Goal: Task Accomplishment & Management: Use online tool/utility

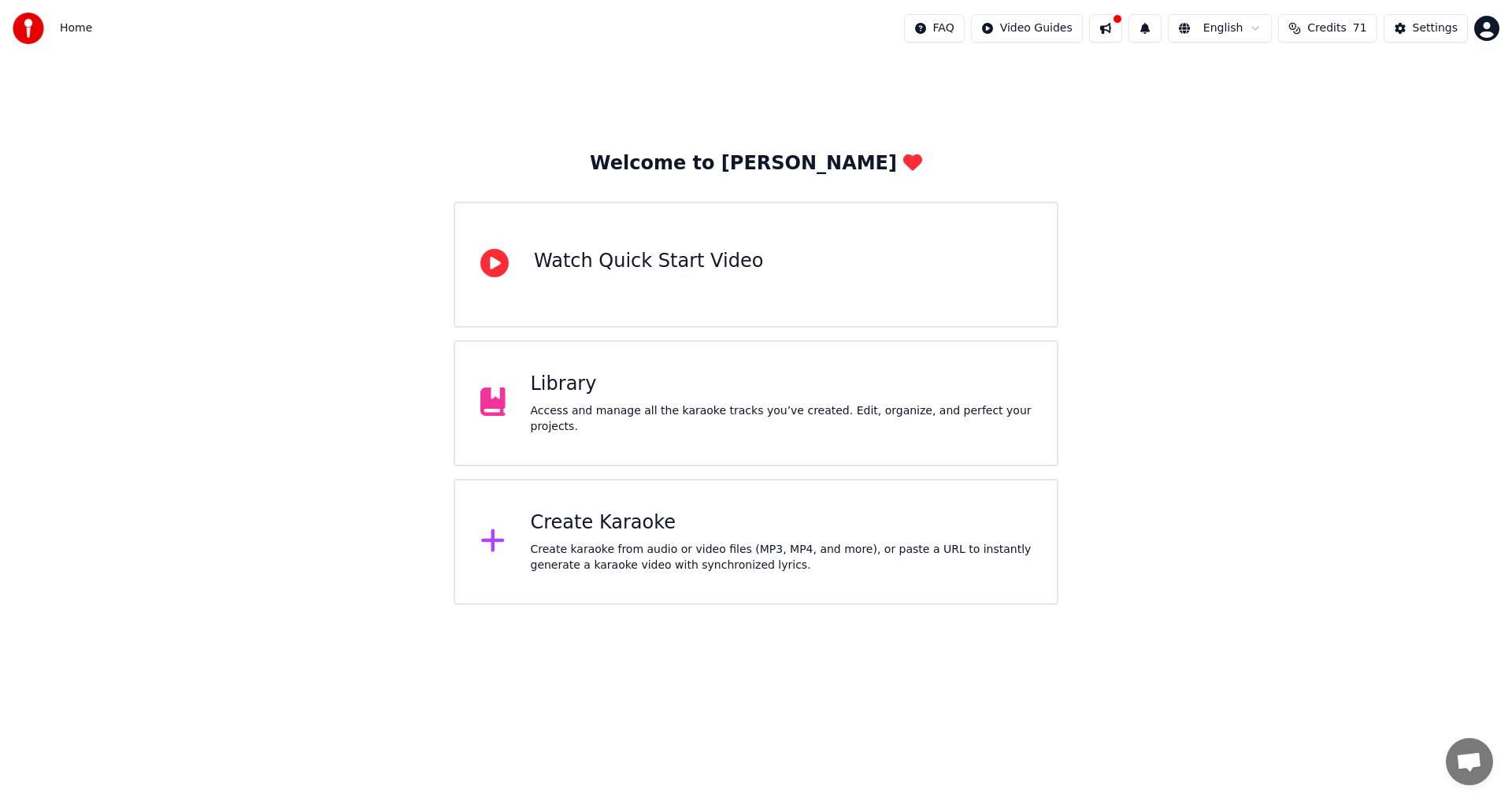
click at [696, 531] on div "Create Karaoke" at bounding box center [781, 523] width 502 height 25
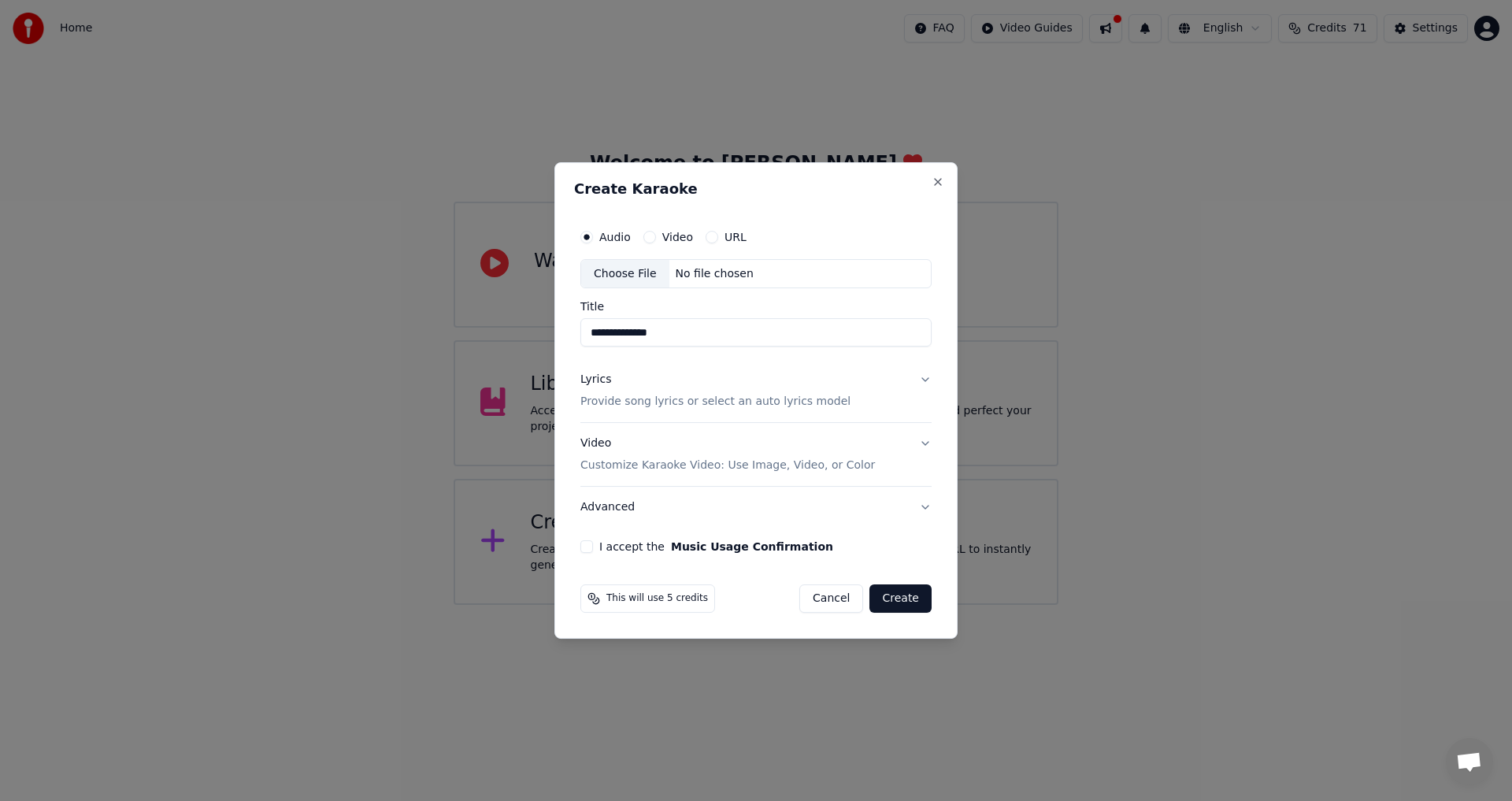
click at [620, 279] on div "Choose File" at bounding box center [625, 274] width 88 height 29
type input "**********"
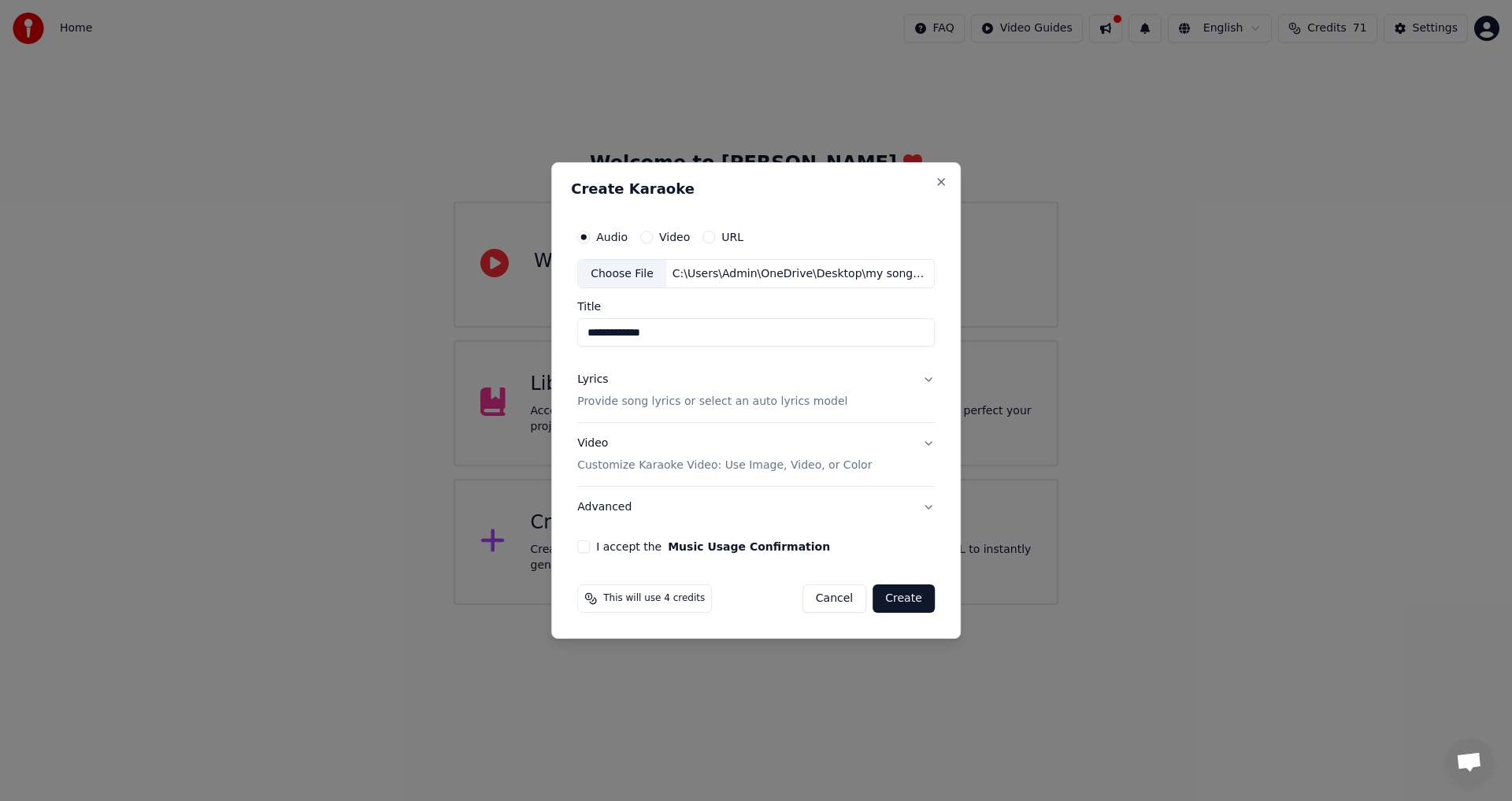
click at [716, 406] on p "Provide song lyrics or select an auto lyrics model" at bounding box center [712, 403] width 270 height 16
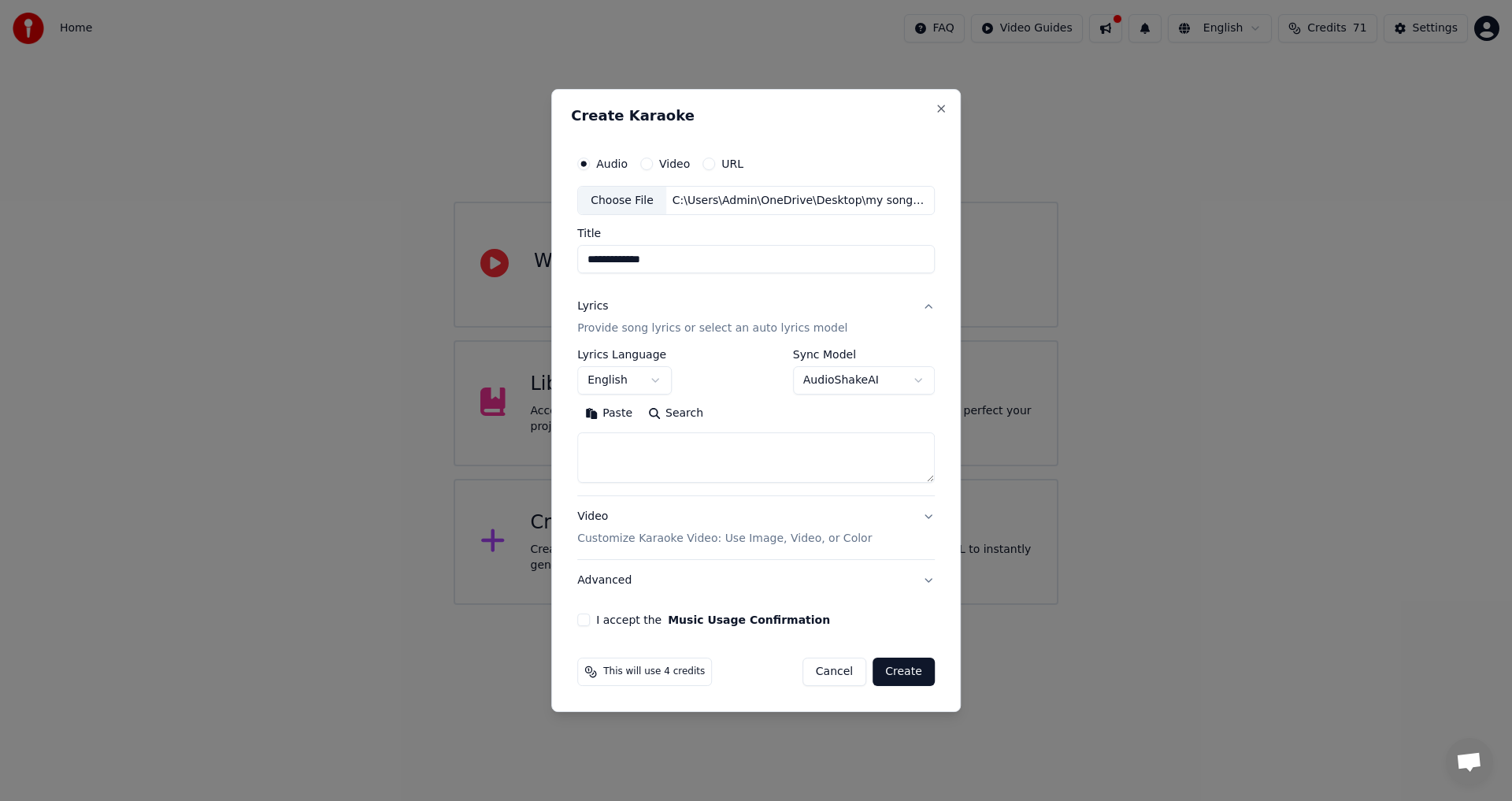
click at [623, 418] on button "Paste" at bounding box center [609, 414] width 63 height 25
click at [622, 581] on button "Advanced" at bounding box center [756, 581] width 357 height 41
type textarea "**********"
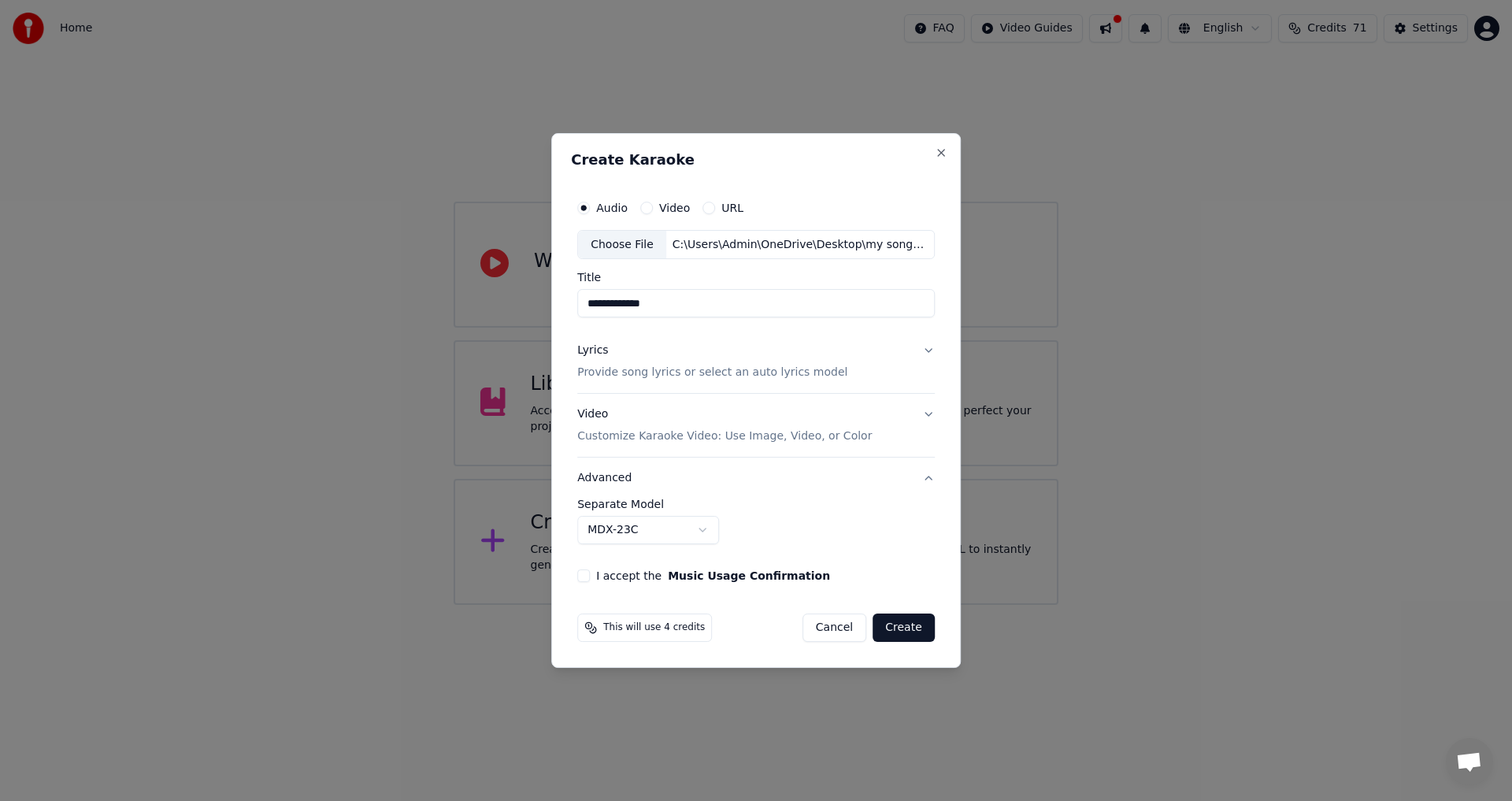
click at [598, 529] on body "**********" at bounding box center [756, 302] width 1512 height 605
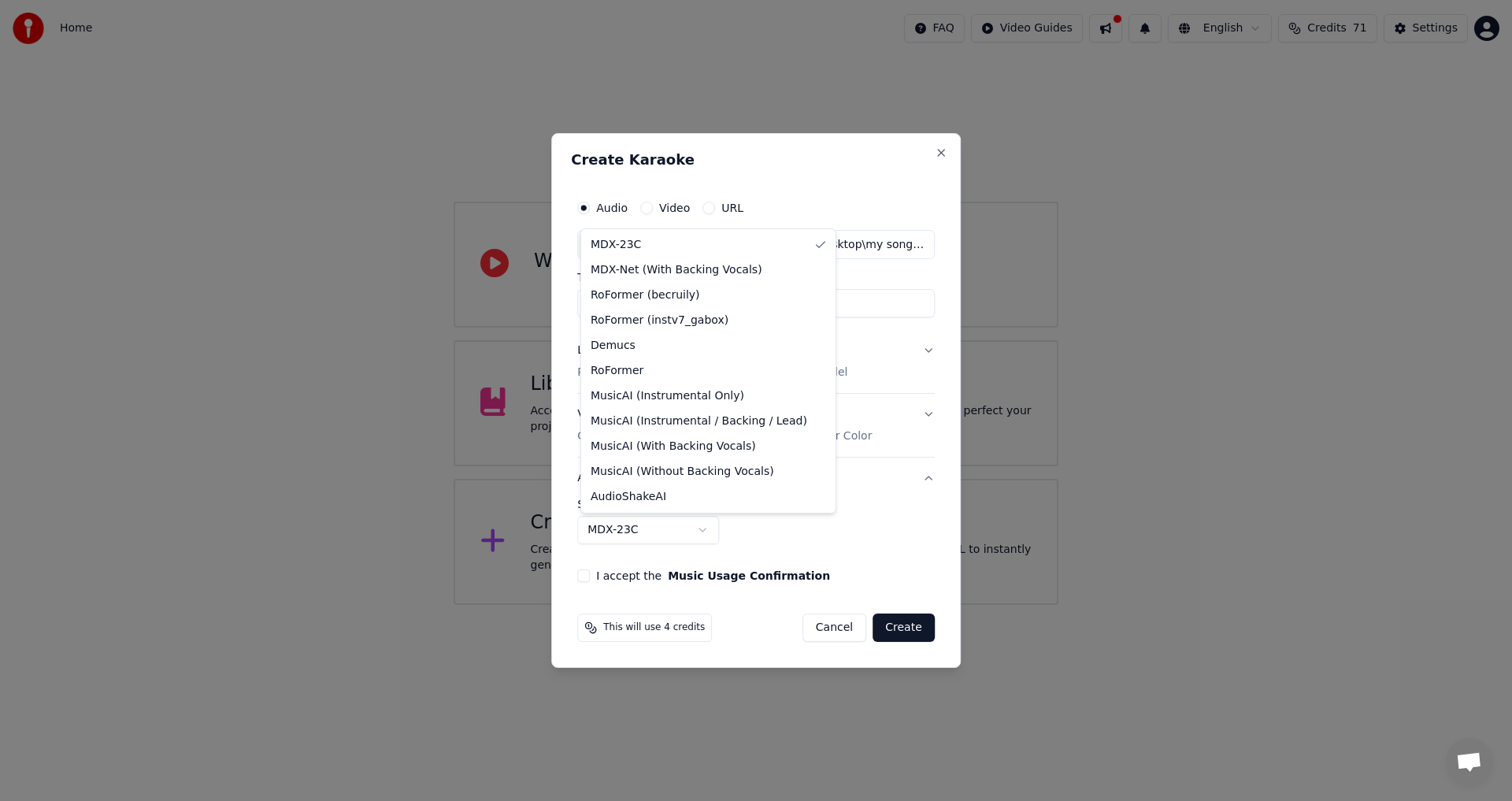
select select "**********"
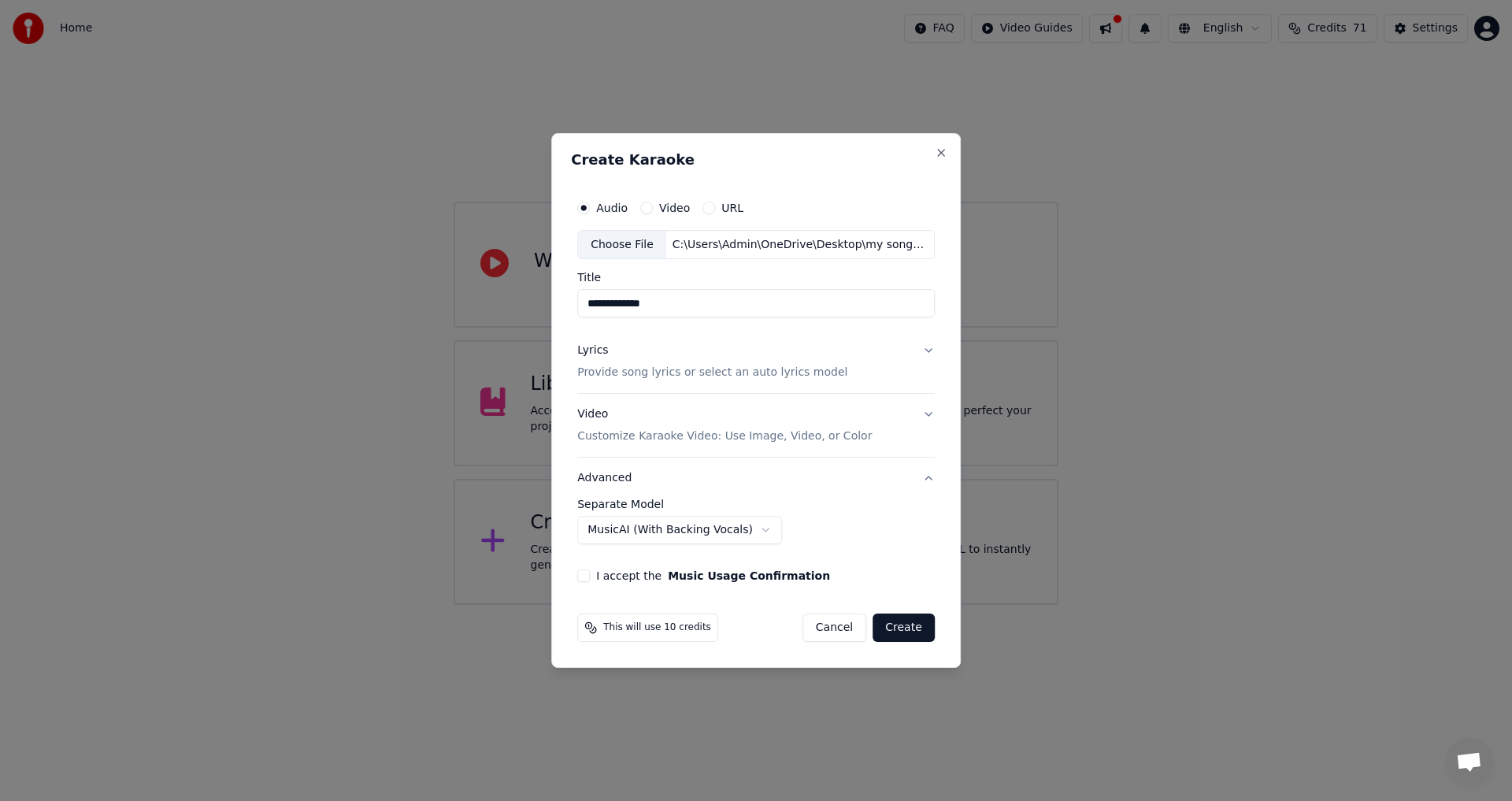
click at [590, 580] on button "I accept the Music Usage Confirmation" at bounding box center [584, 576] width 12 height 12
click at [908, 628] on button "Create" at bounding box center [904, 628] width 62 height 29
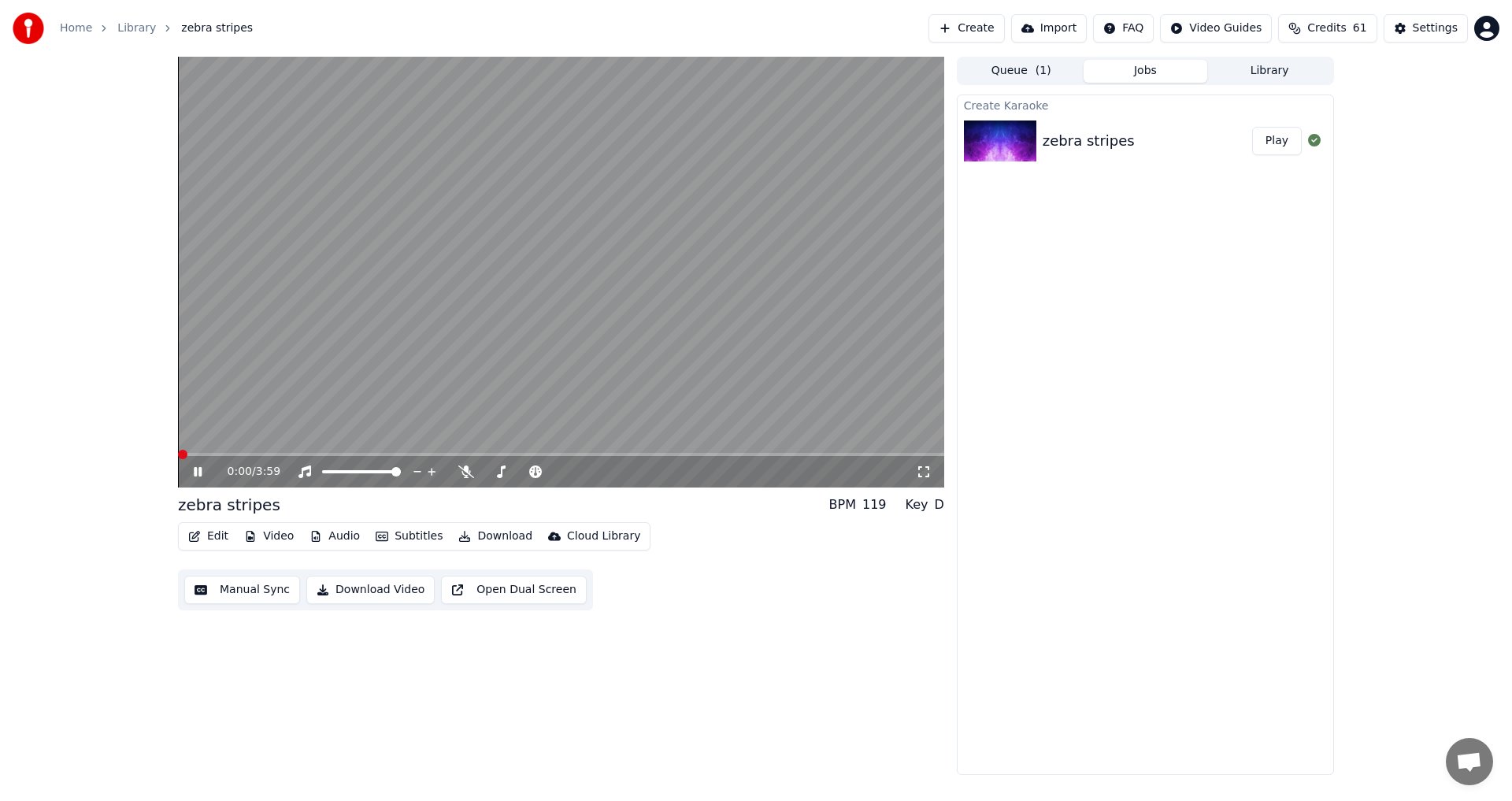
click at [178, 459] on span at bounding box center [183, 454] width 10 height 10
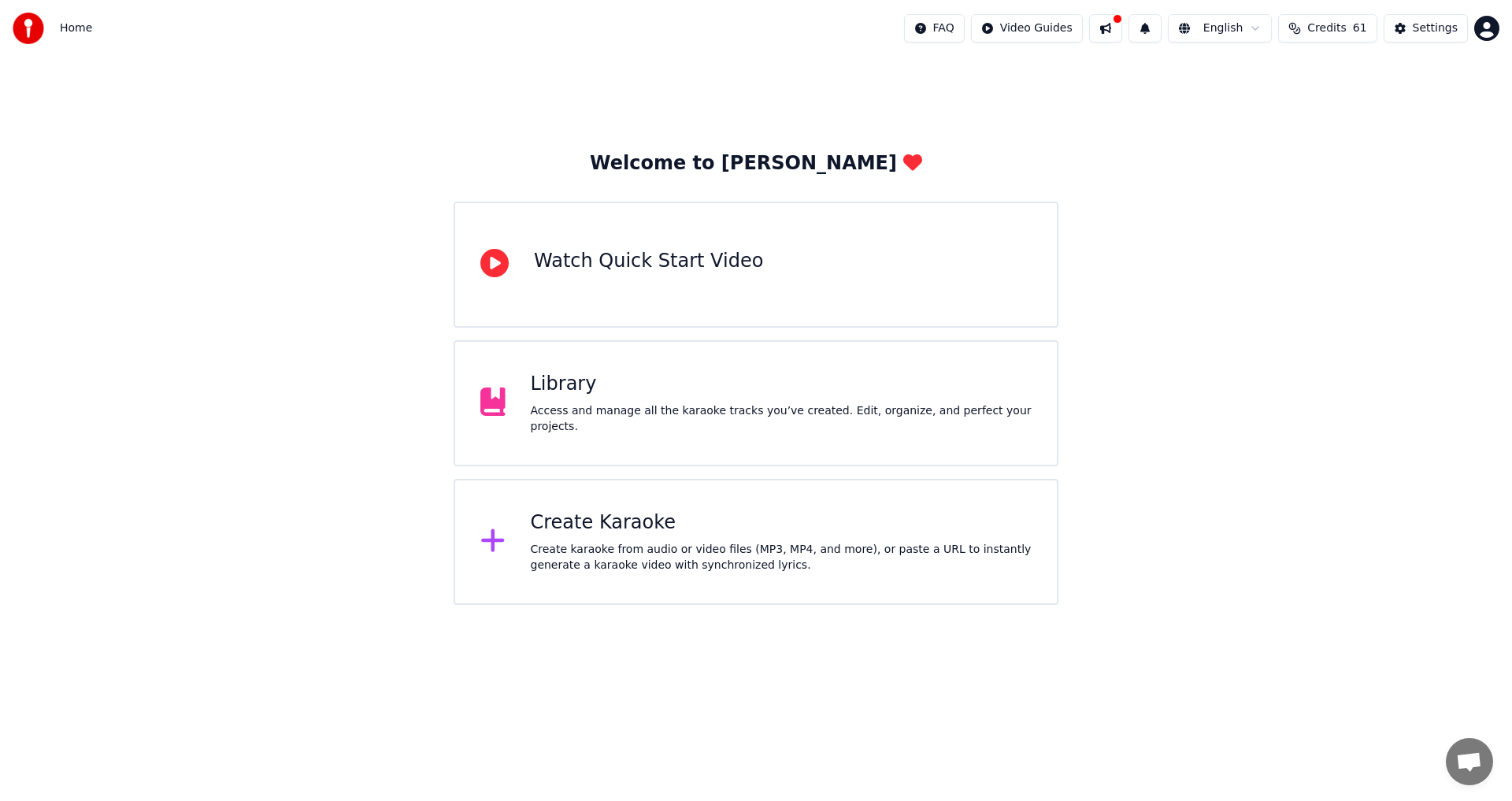
click at [589, 410] on div "Library Access and manage all the karaoke tracks you’ve created. Edit, organize…" at bounding box center [781, 403] width 502 height 63
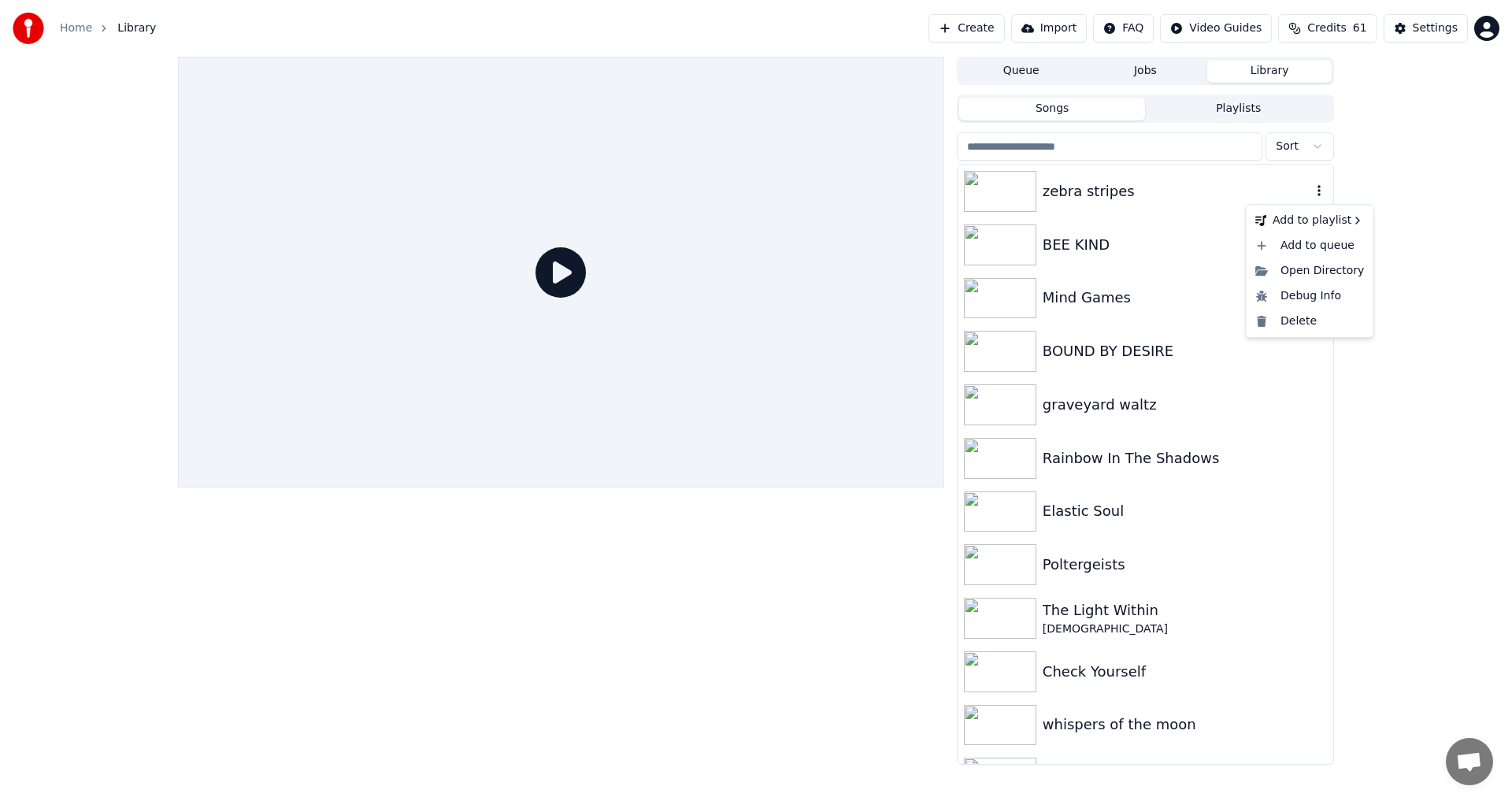
click at [1312, 189] on icon "button" at bounding box center [1320, 191] width 16 height 12
click at [1301, 322] on div "Delete" at bounding box center [1310, 322] width 121 height 25
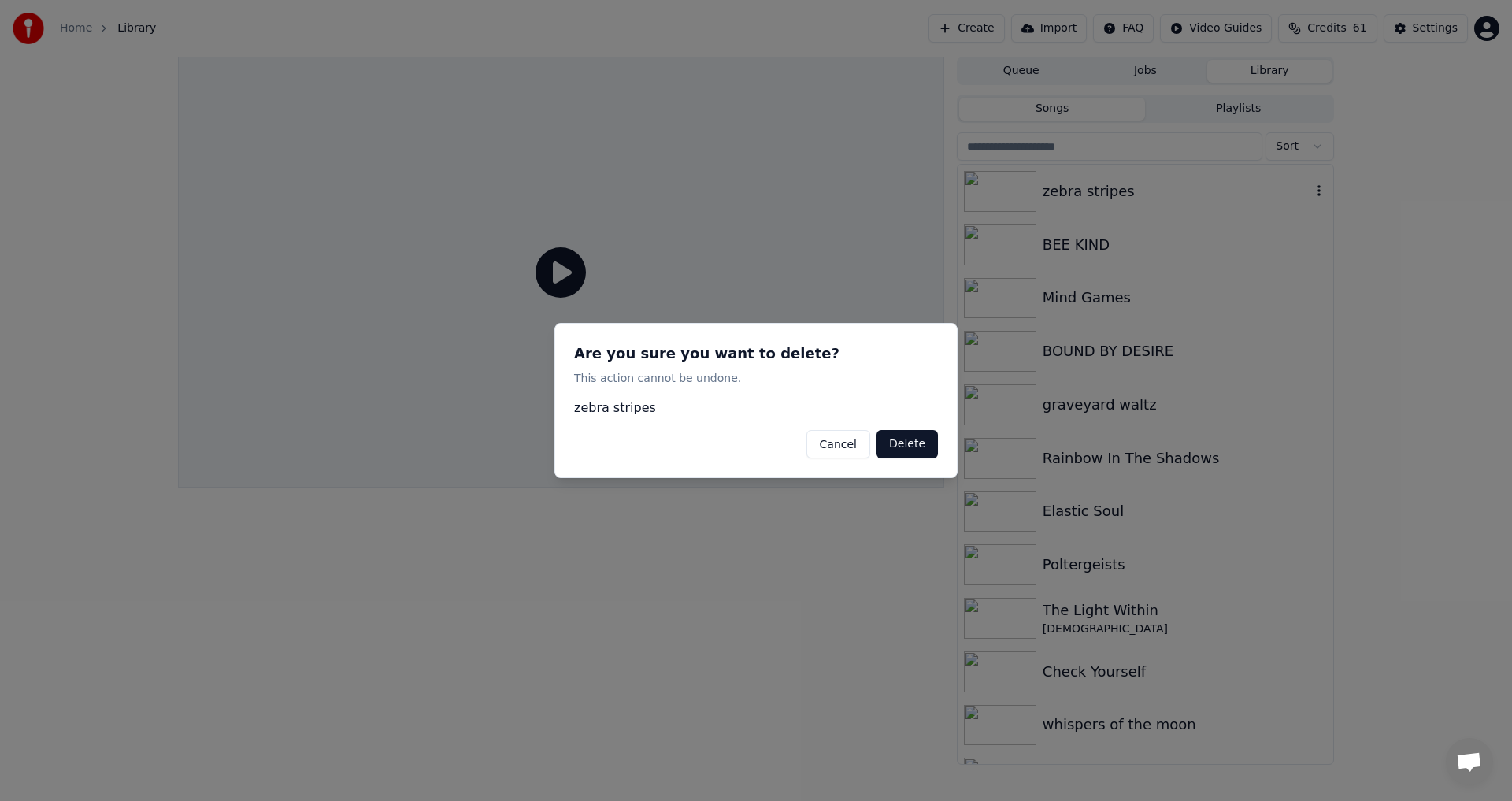
click at [910, 452] on button "Delete" at bounding box center [907, 445] width 61 height 29
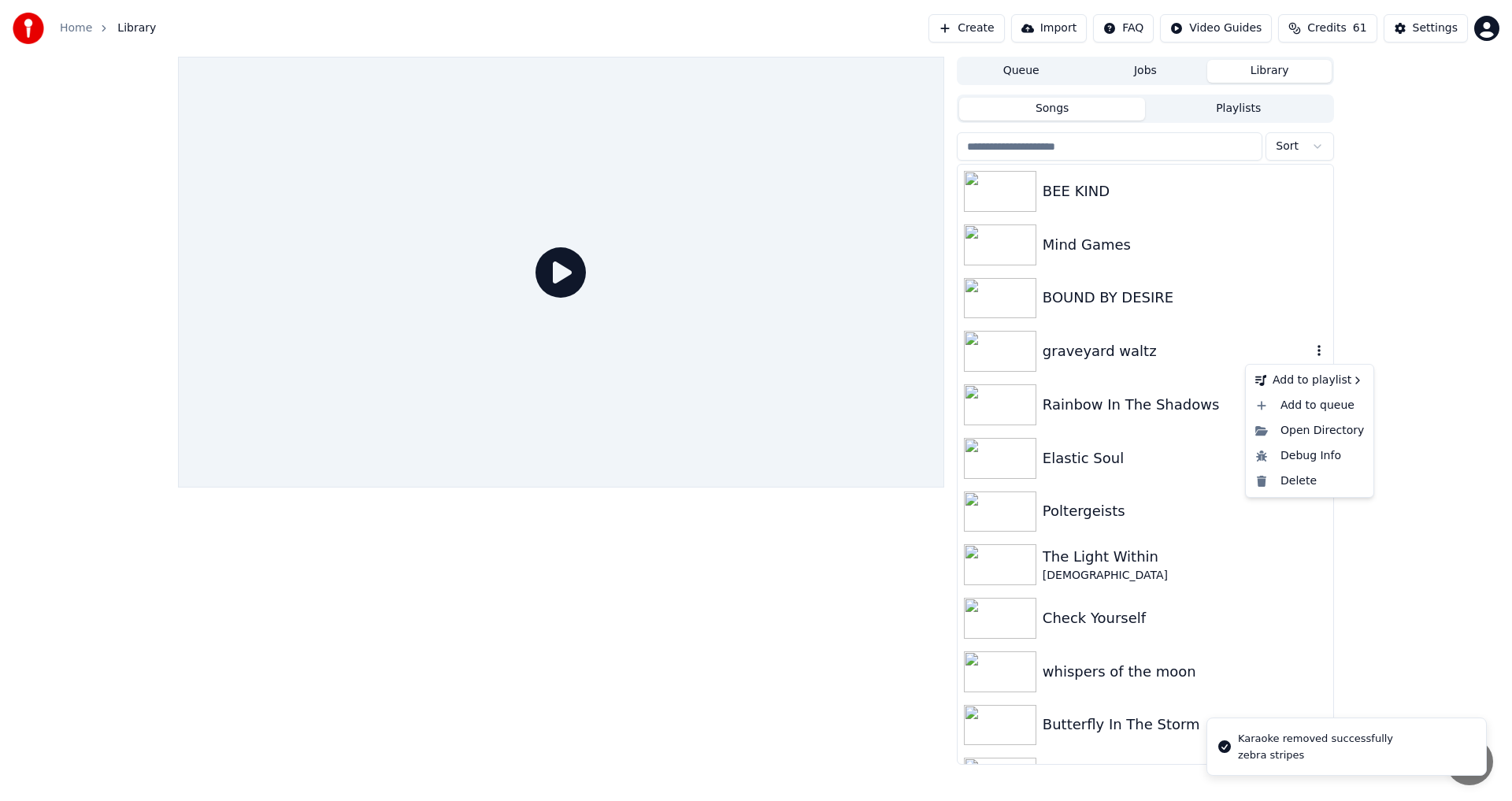
click at [1312, 349] on icon "button" at bounding box center [1320, 350] width 16 height 12
click at [1285, 473] on div "Delete" at bounding box center [1310, 481] width 121 height 25
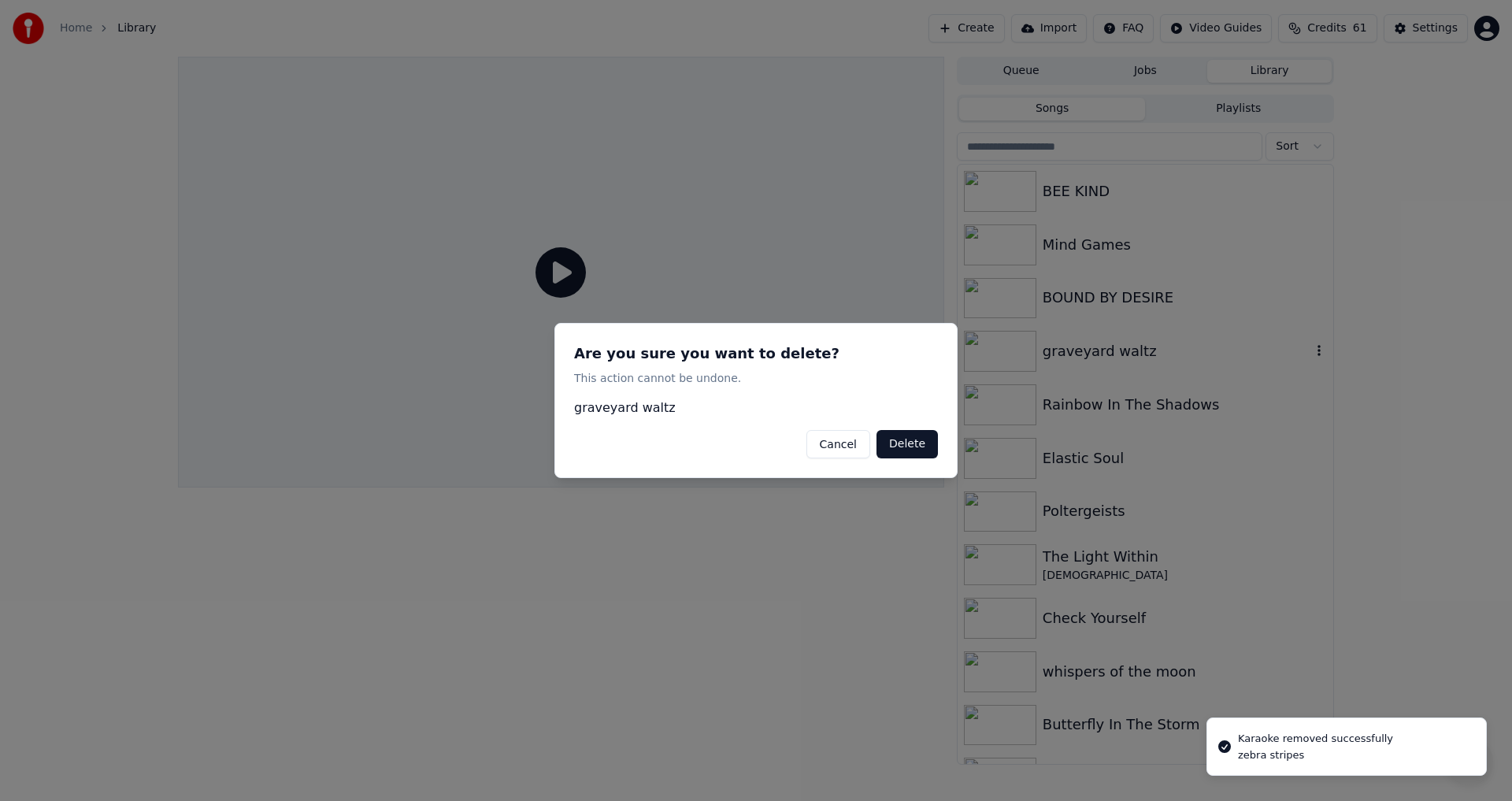
click at [904, 440] on button "Delete" at bounding box center [907, 445] width 61 height 29
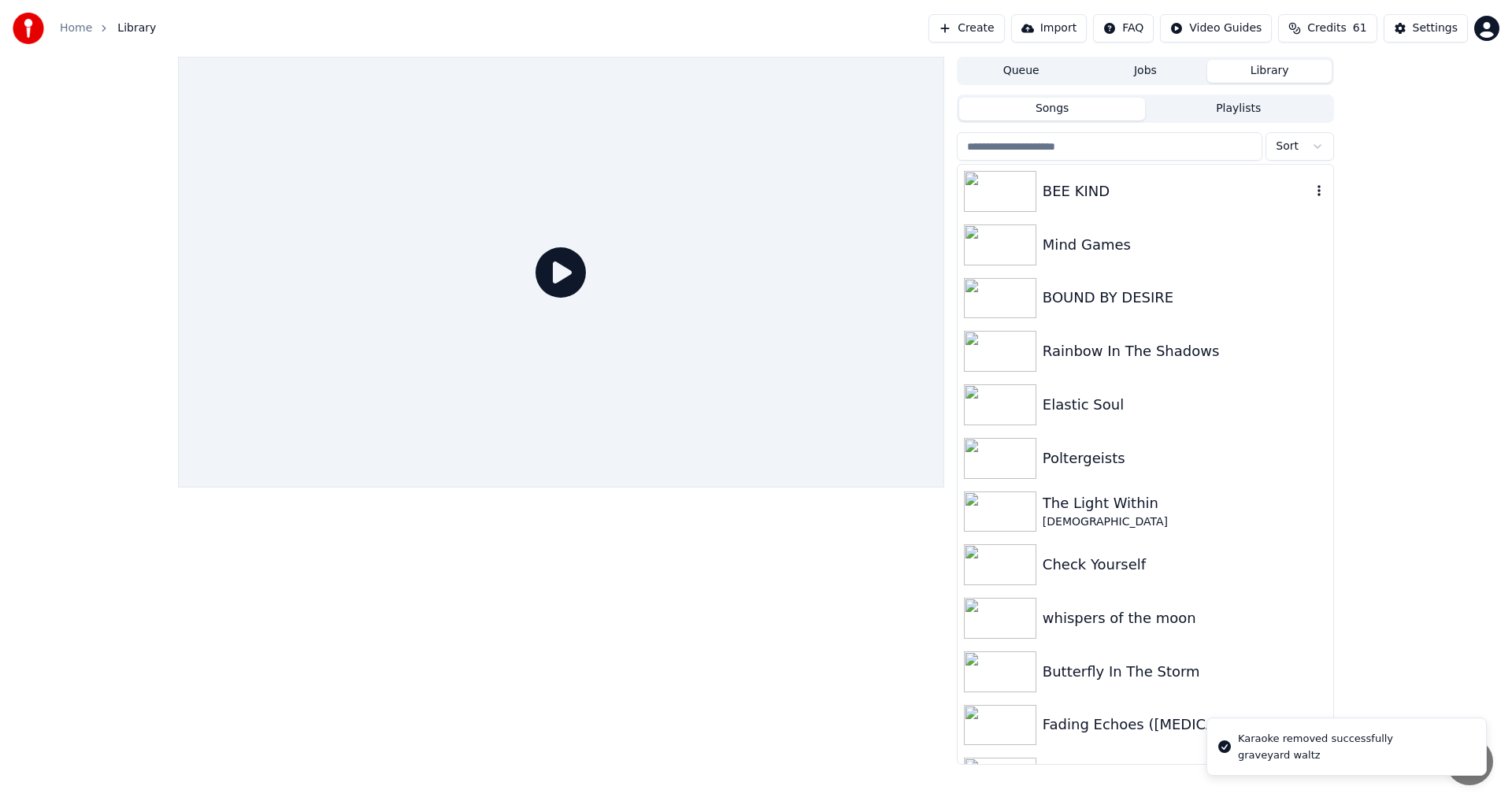
click at [1312, 199] on button "button" at bounding box center [1320, 191] width 16 height 19
click at [1295, 323] on div "Delete" at bounding box center [1310, 322] width 121 height 25
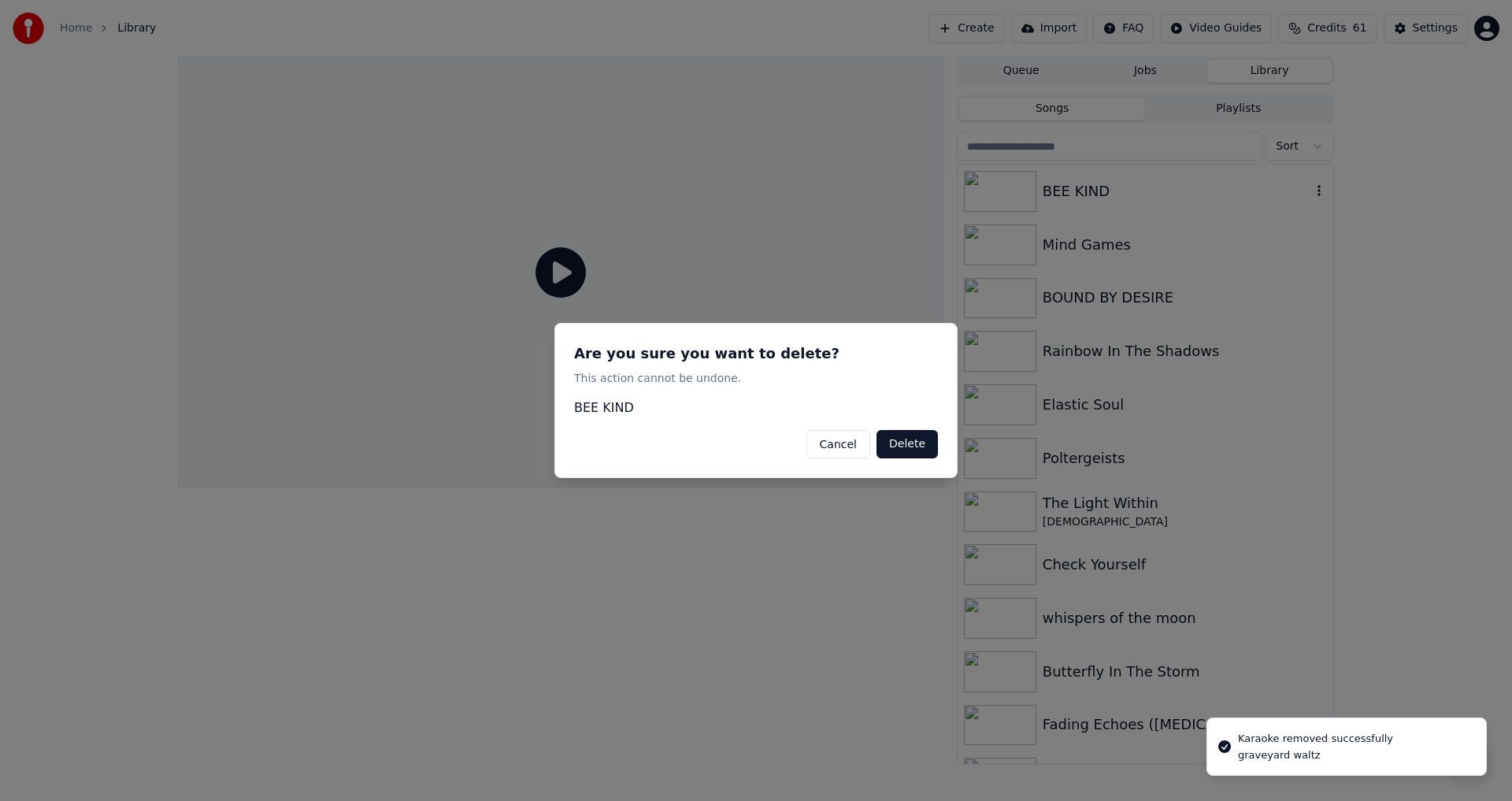
click at [883, 438] on button "Delete" at bounding box center [907, 445] width 61 height 29
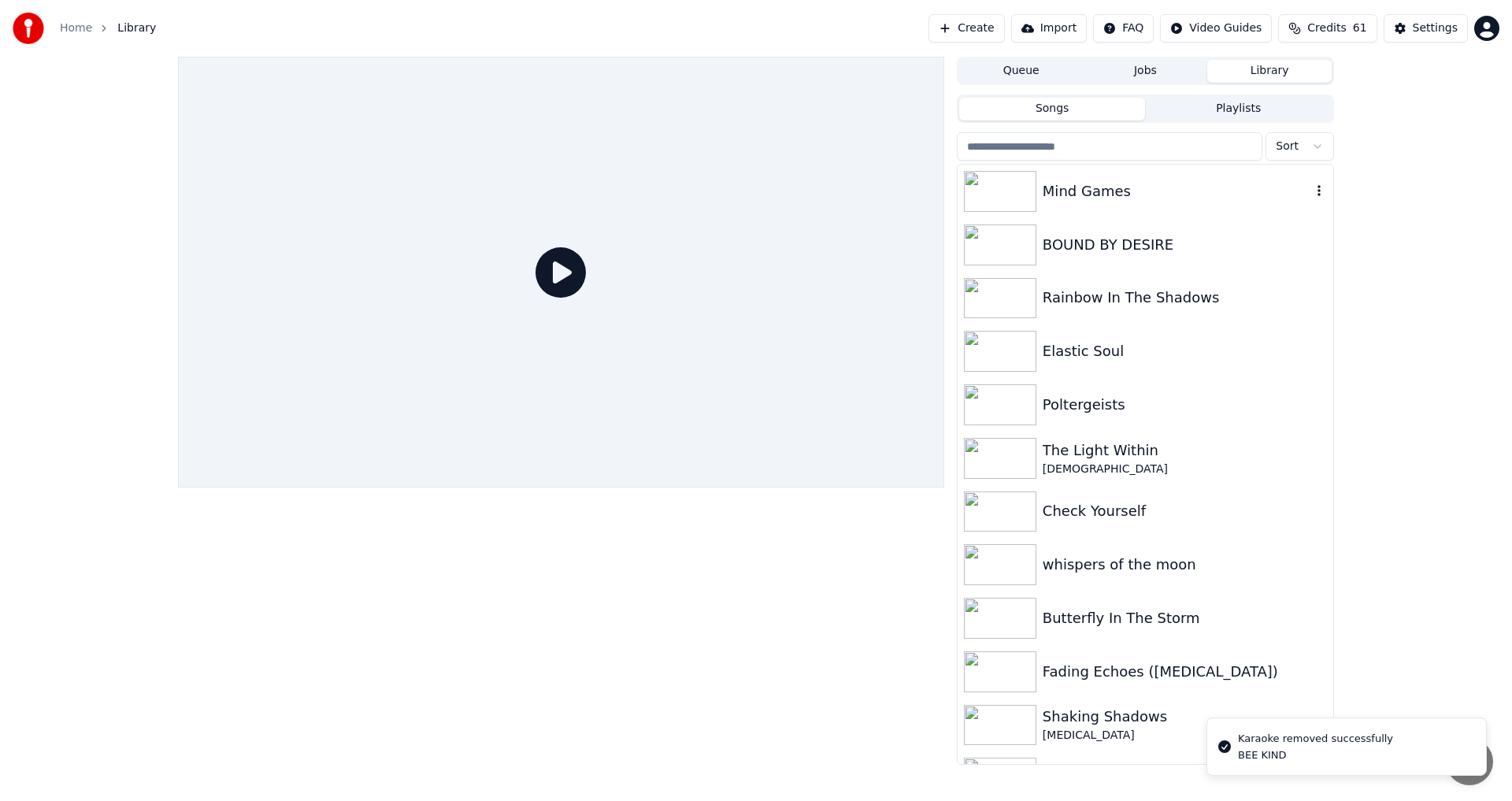
click at [1318, 192] on icon "button" at bounding box center [1320, 191] width 4 height 11
click at [1290, 326] on div "Delete" at bounding box center [1310, 322] width 121 height 25
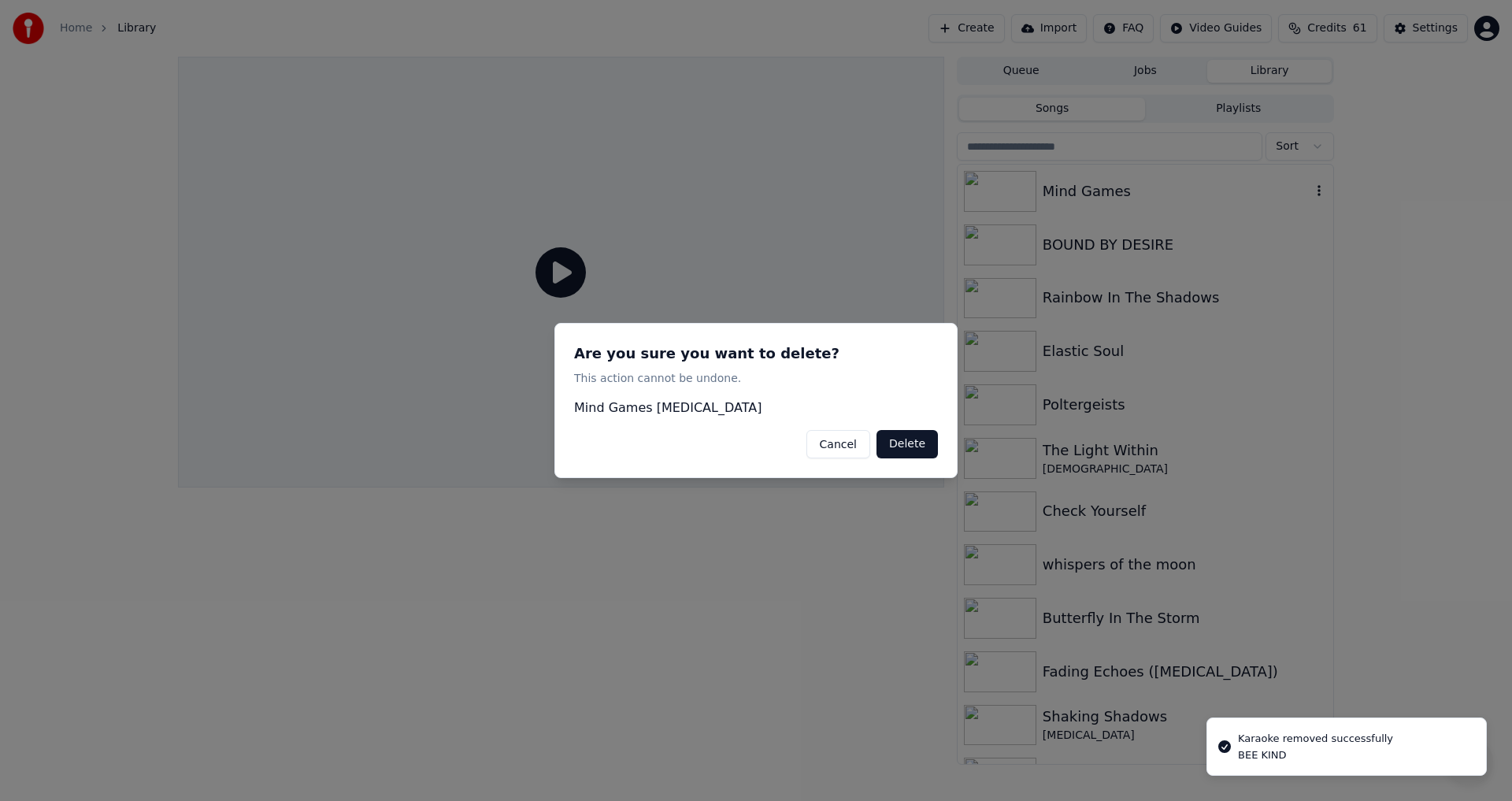
click at [897, 444] on button "Delete" at bounding box center [907, 445] width 61 height 29
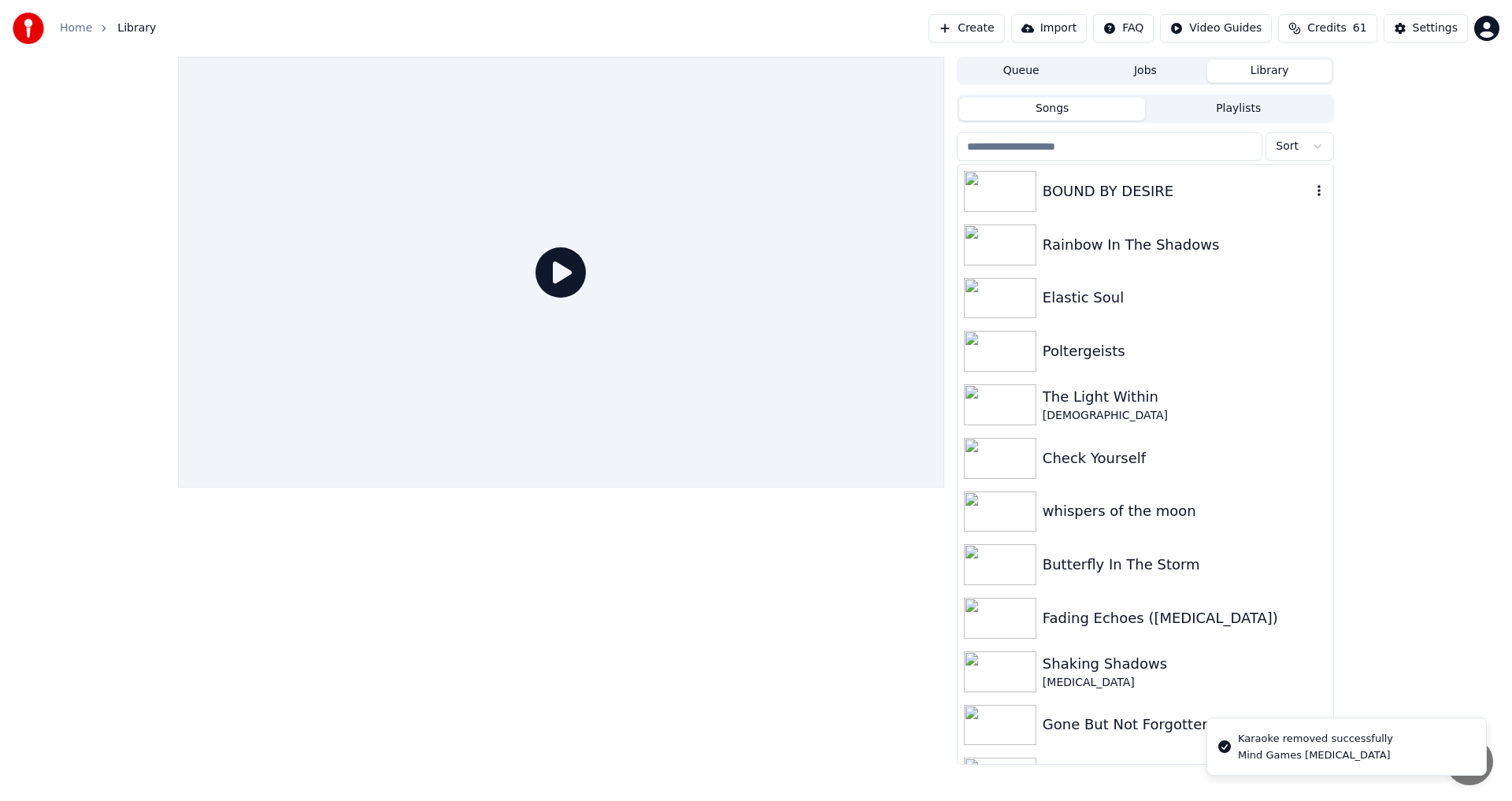
click at [1312, 189] on icon "button" at bounding box center [1320, 191] width 16 height 12
click at [1279, 315] on div "Delete" at bounding box center [1310, 322] width 121 height 25
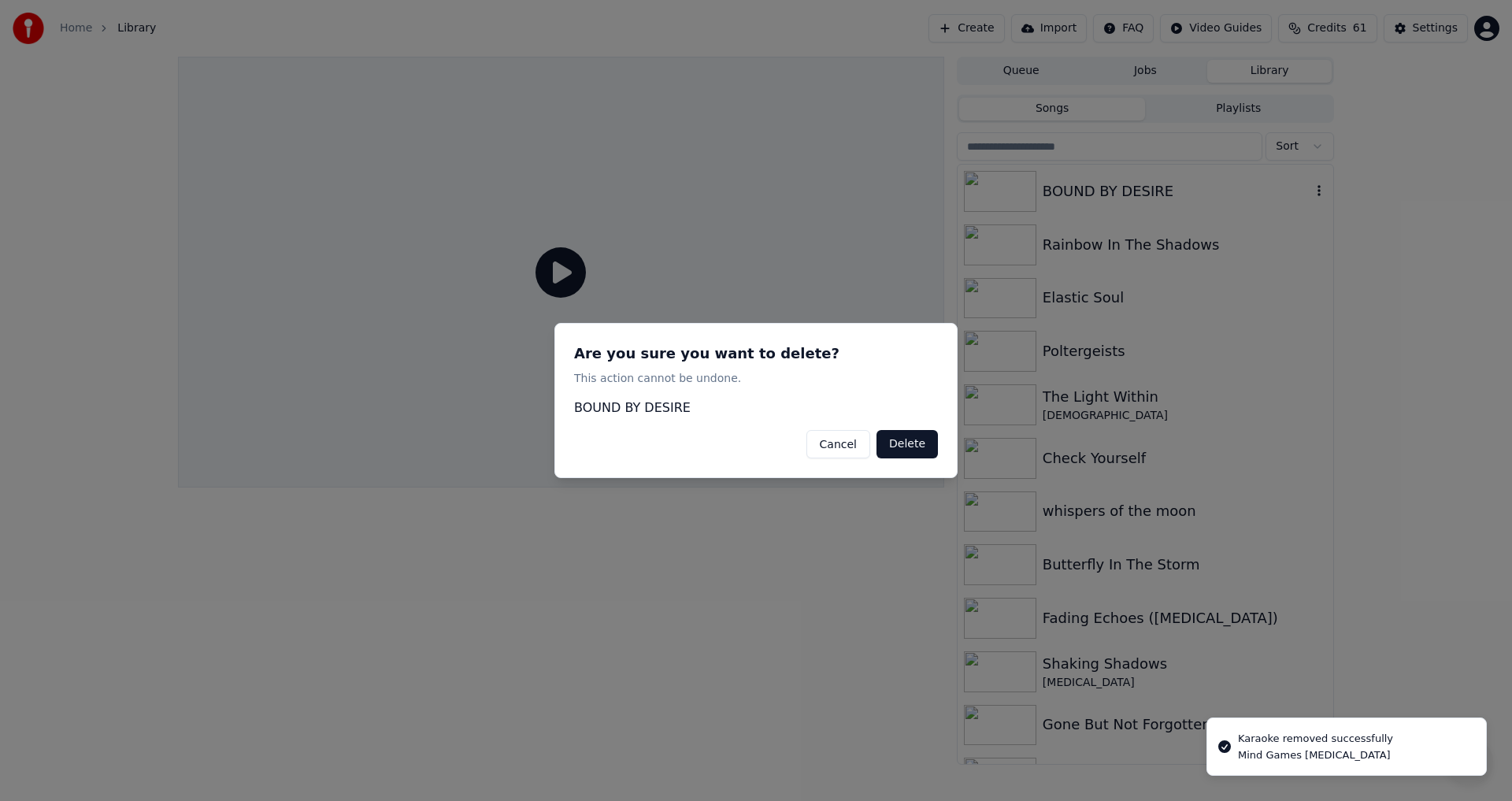
click at [908, 447] on button "Delete" at bounding box center [907, 445] width 61 height 29
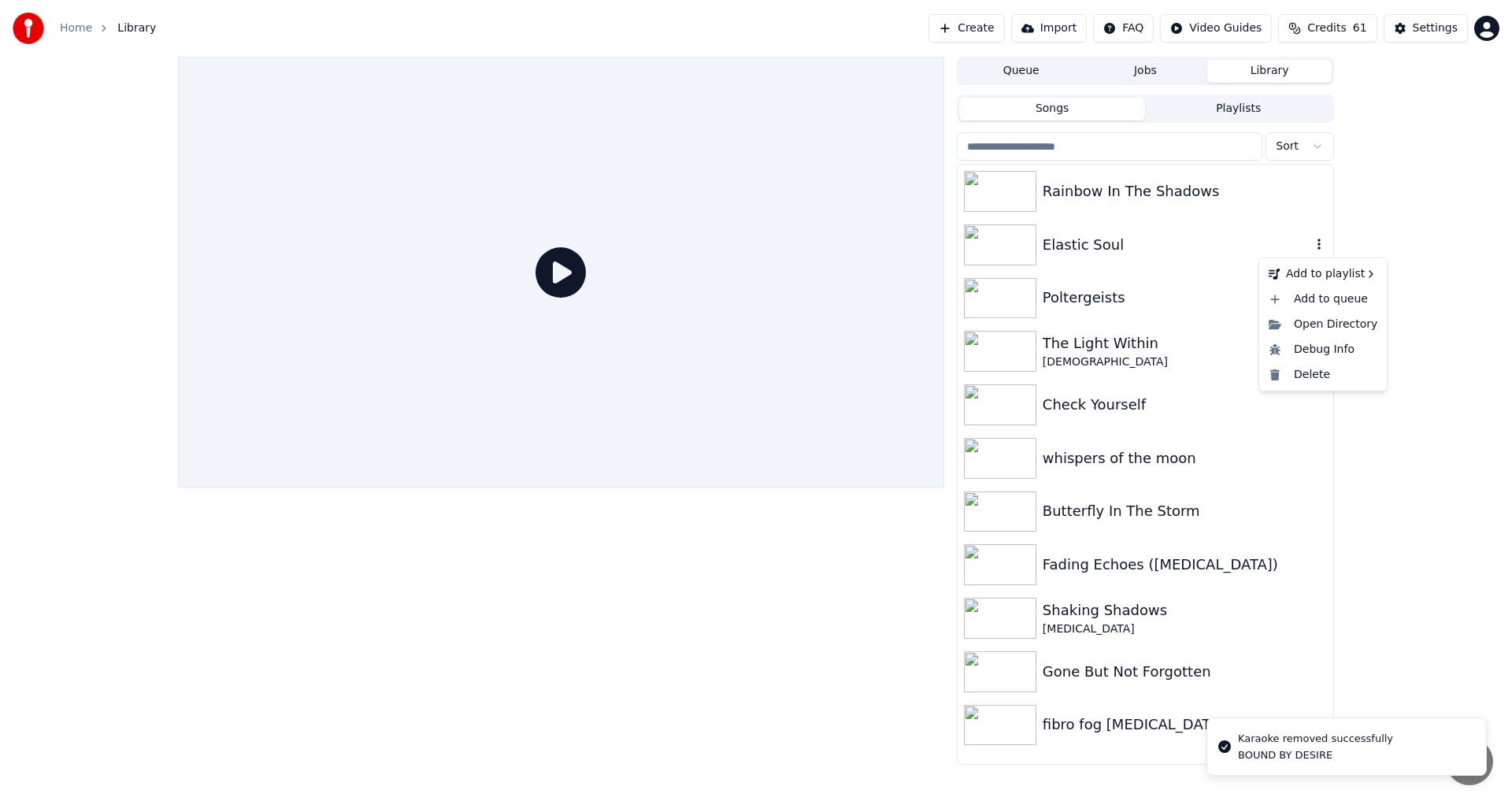
click at [1315, 249] on icon "button" at bounding box center [1320, 244] width 16 height 12
click at [1312, 374] on div "Delete" at bounding box center [1323, 375] width 121 height 25
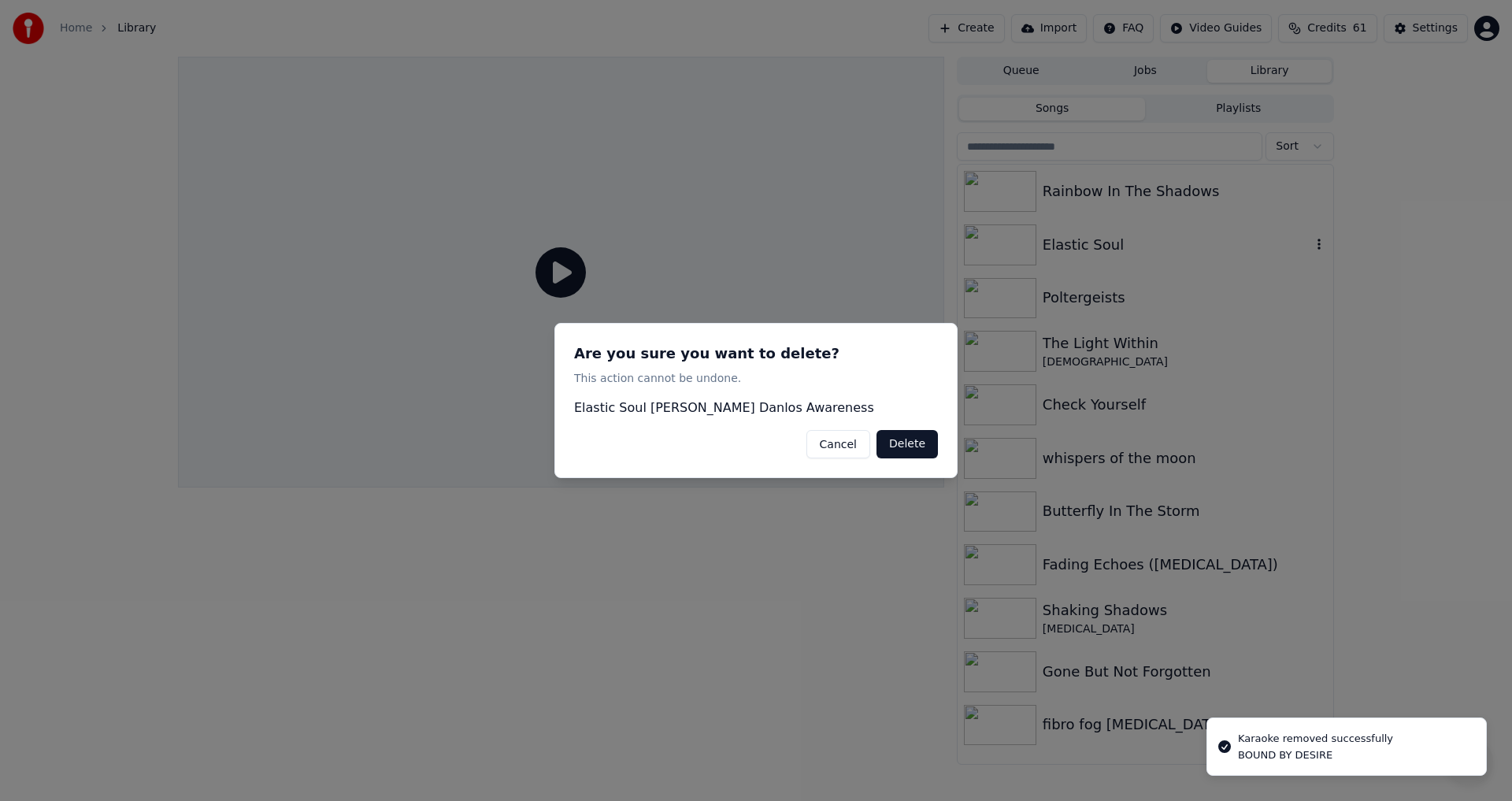
click at [920, 449] on button "Delete" at bounding box center [907, 445] width 61 height 29
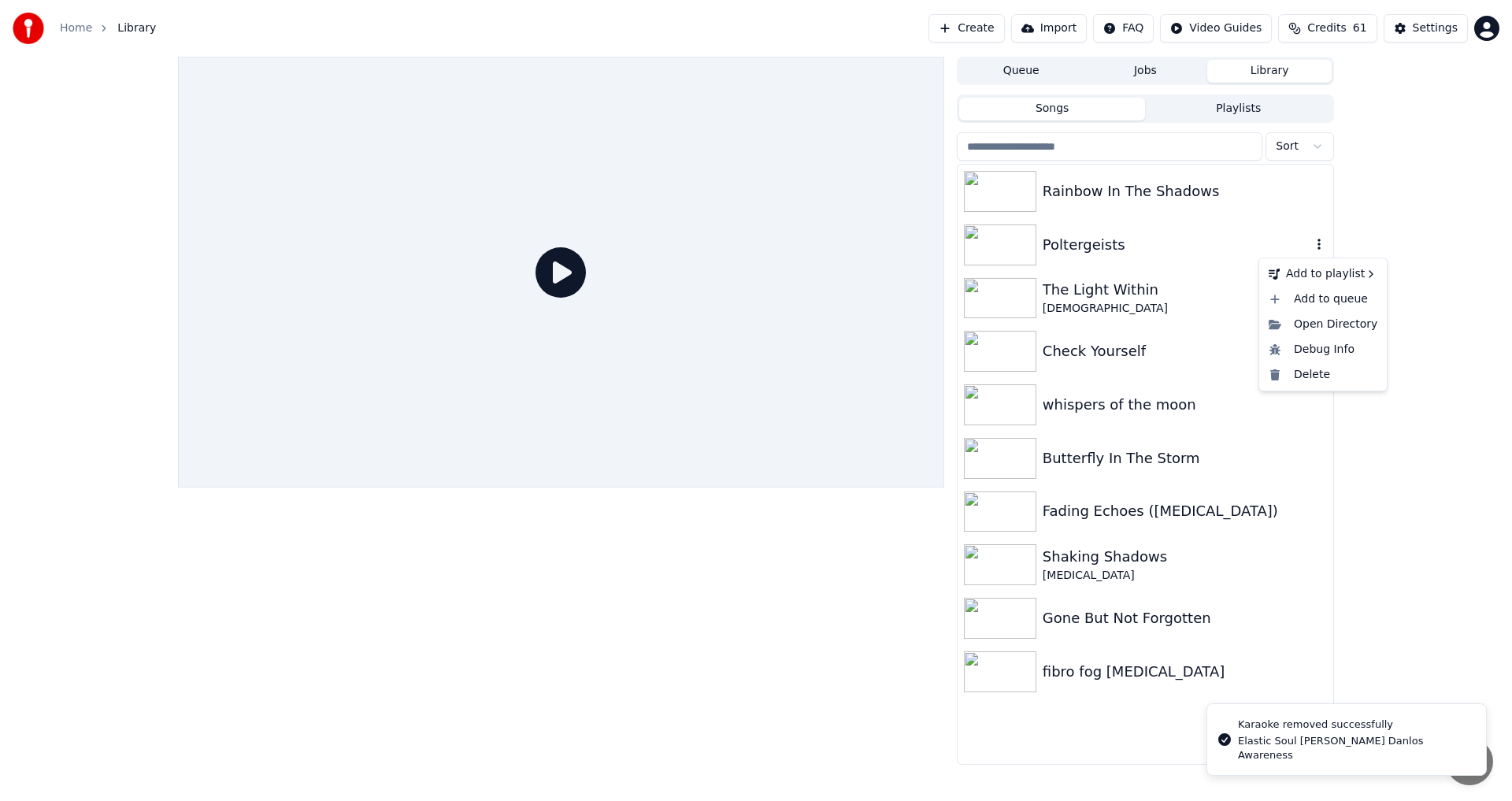
click at [1319, 245] on icon "button" at bounding box center [1320, 244] width 4 height 11
click at [1295, 374] on div "Delete" at bounding box center [1323, 375] width 121 height 25
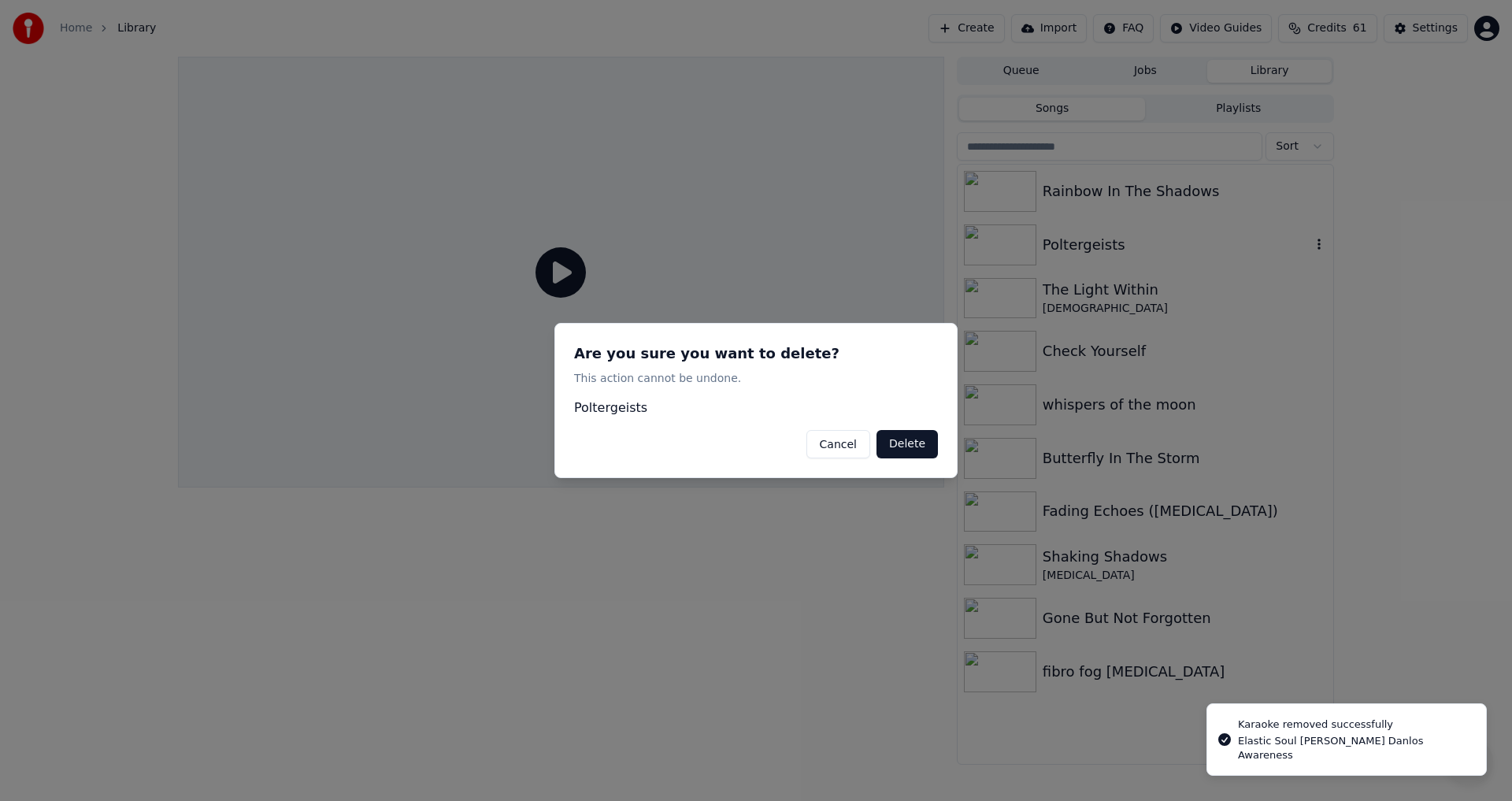
click at [929, 450] on button "Delete" at bounding box center [907, 445] width 61 height 29
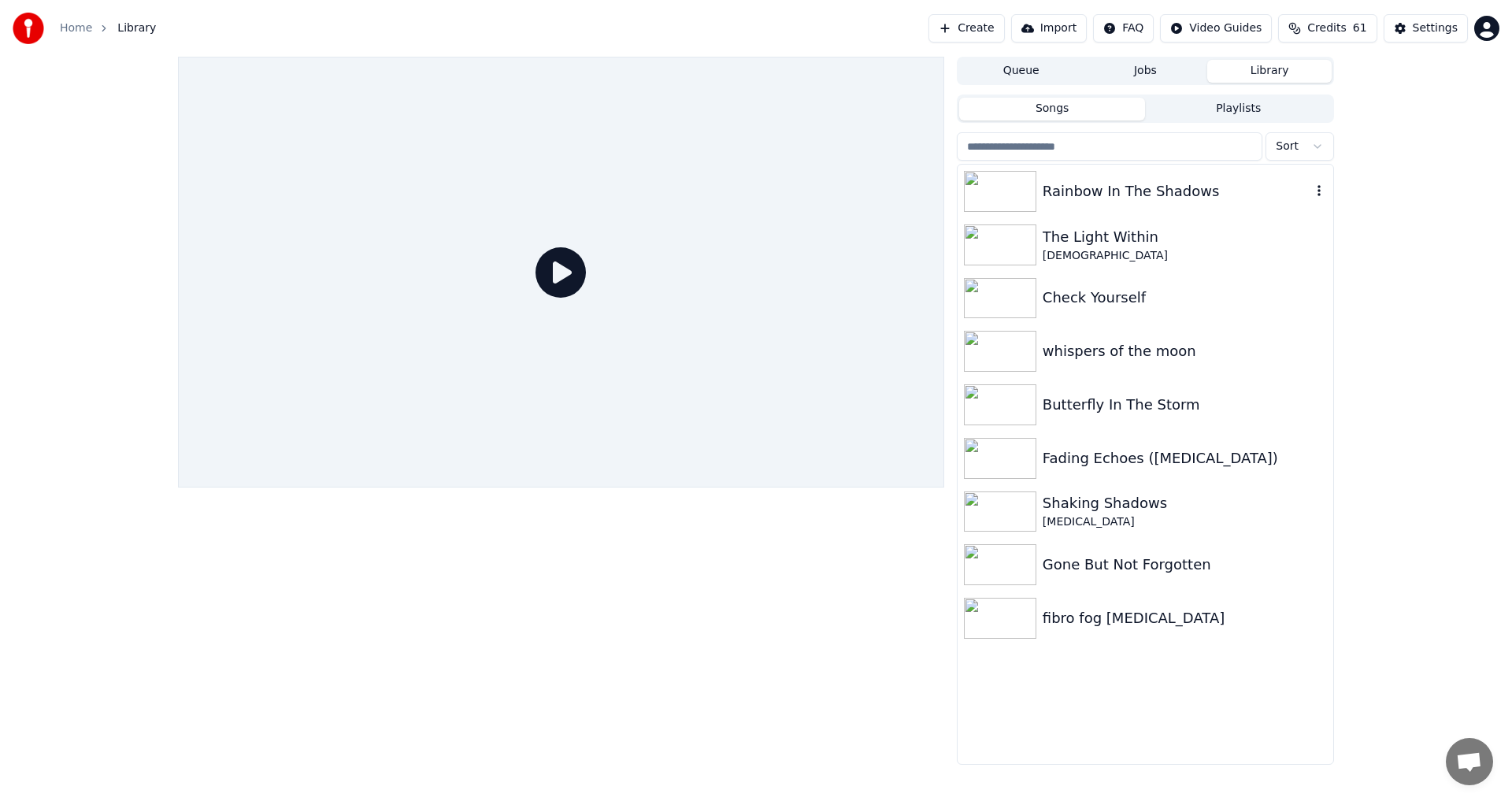
click at [1320, 193] on icon "button" at bounding box center [1320, 191] width 16 height 12
click at [1317, 323] on div "Delete" at bounding box center [1323, 322] width 121 height 25
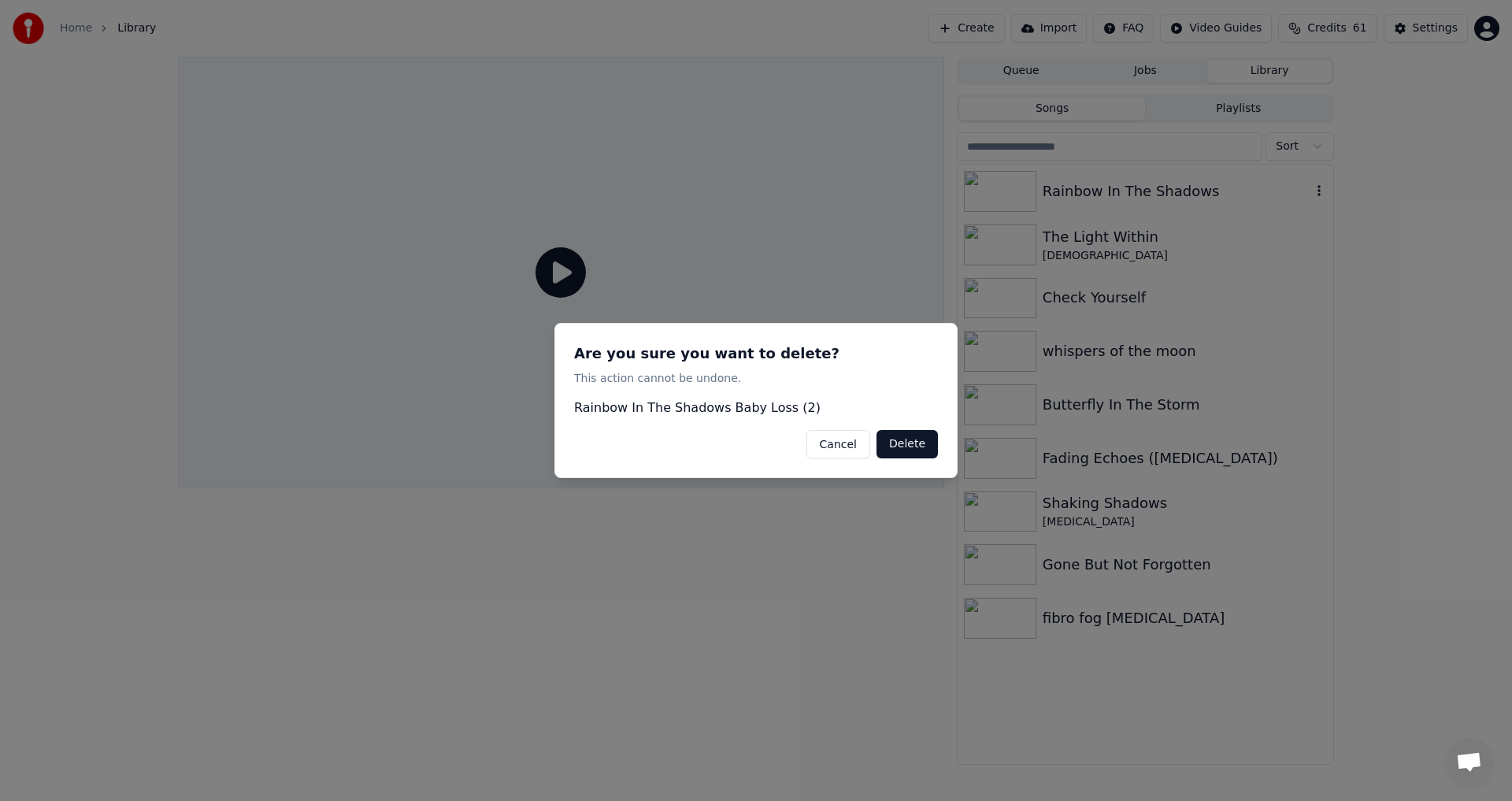
click at [915, 441] on button "Delete" at bounding box center [907, 445] width 61 height 29
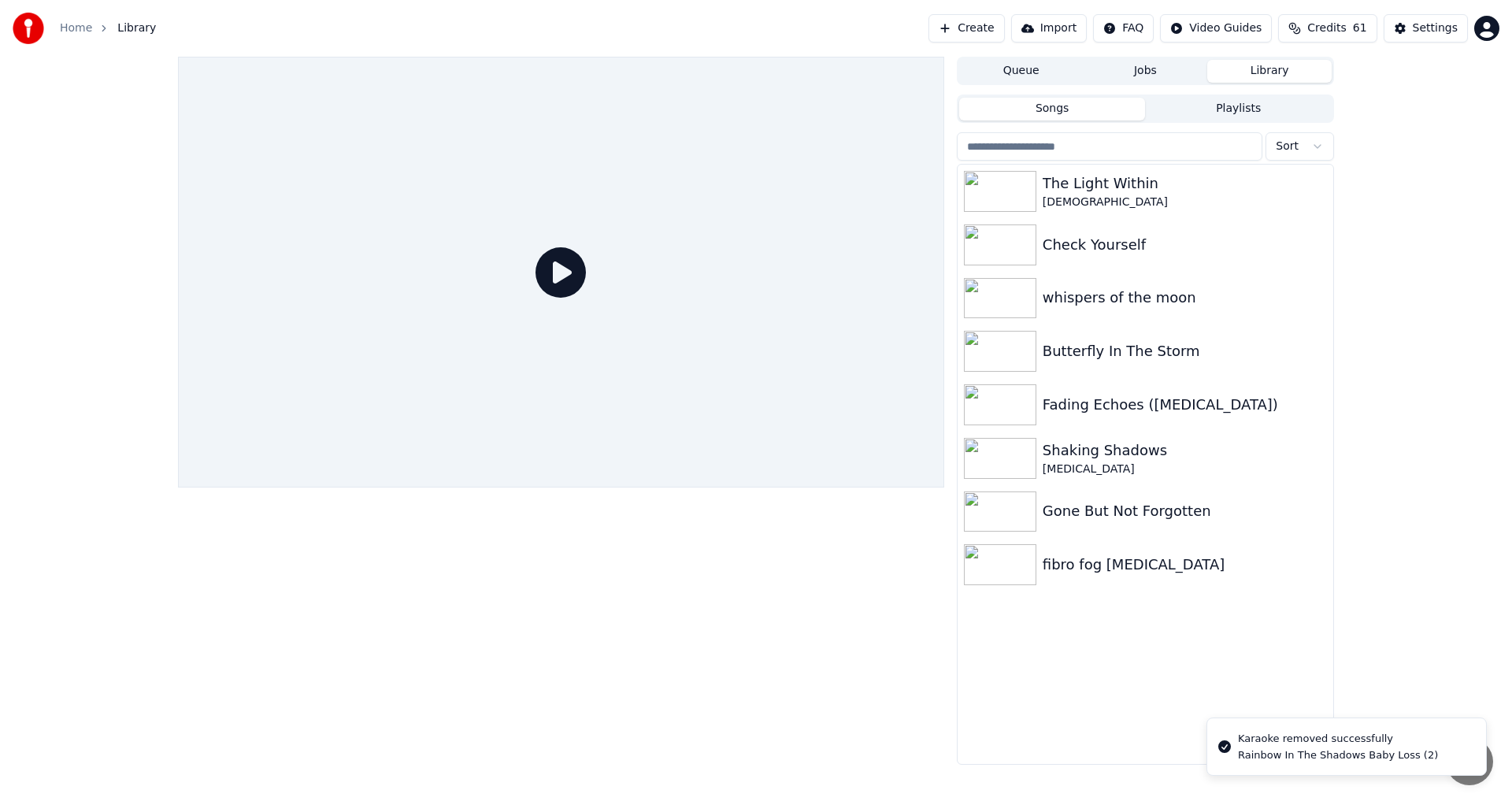
click at [985, 26] on button "Create" at bounding box center [967, 29] width 77 height 29
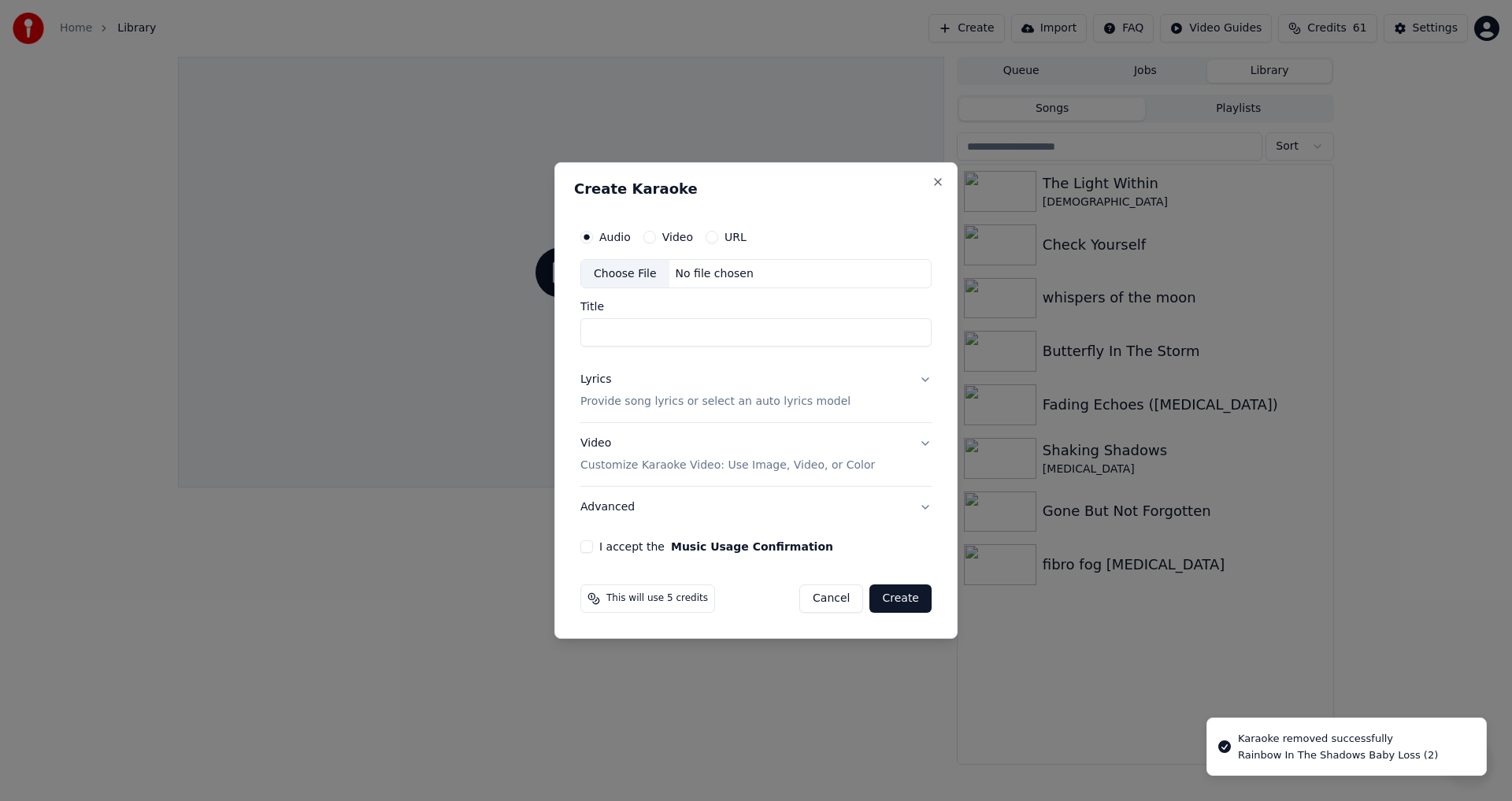
click at [613, 271] on div "Choose File" at bounding box center [625, 274] width 88 height 29
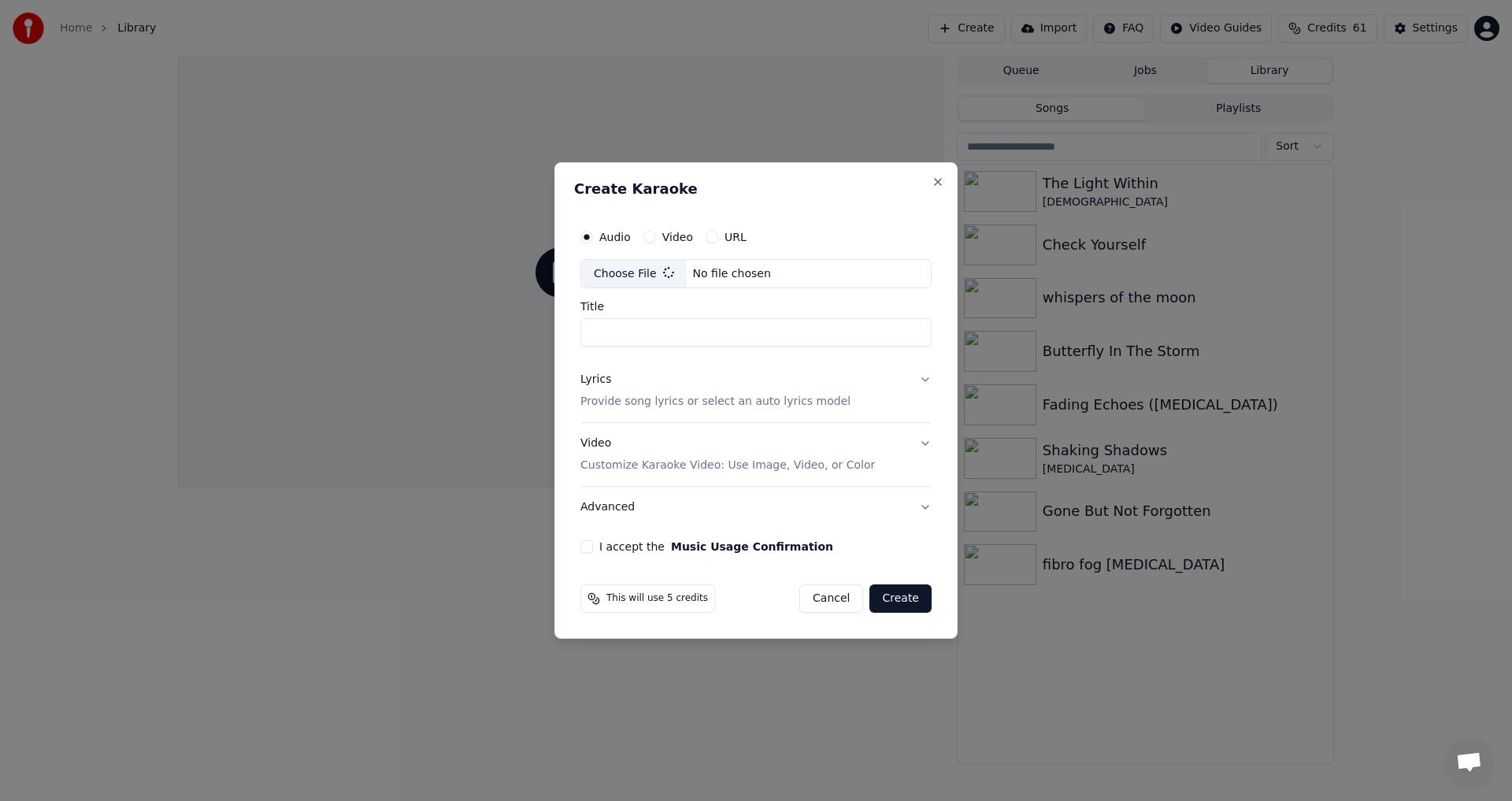
type input "**********"
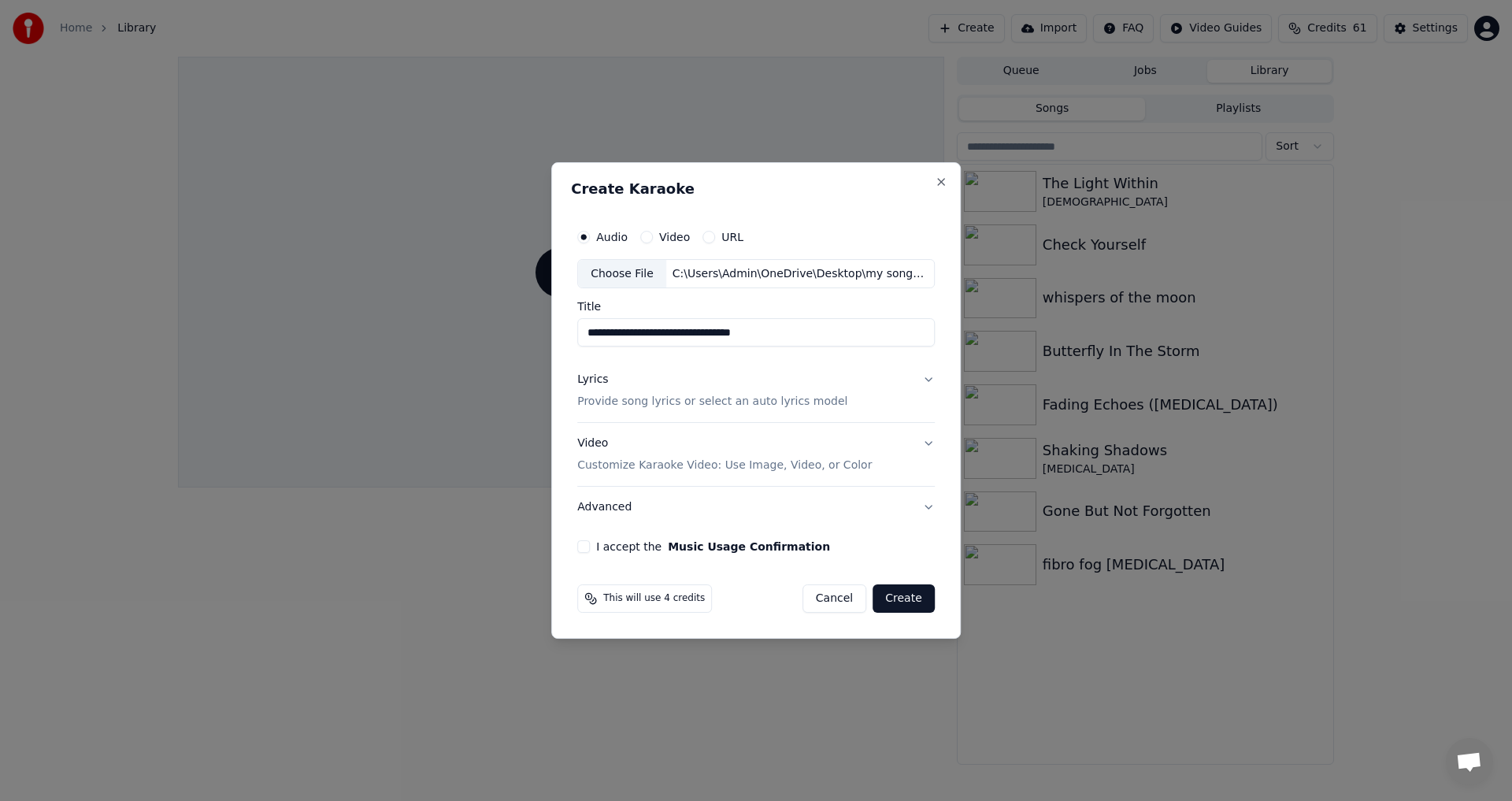
click at [584, 544] on button "I accept the Music Usage Confirmation" at bounding box center [584, 546] width 12 height 12
click at [644, 402] on p "Provide song lyrics or select an auto lyrics model" at bounding box center [712, 403] width 270 height 16
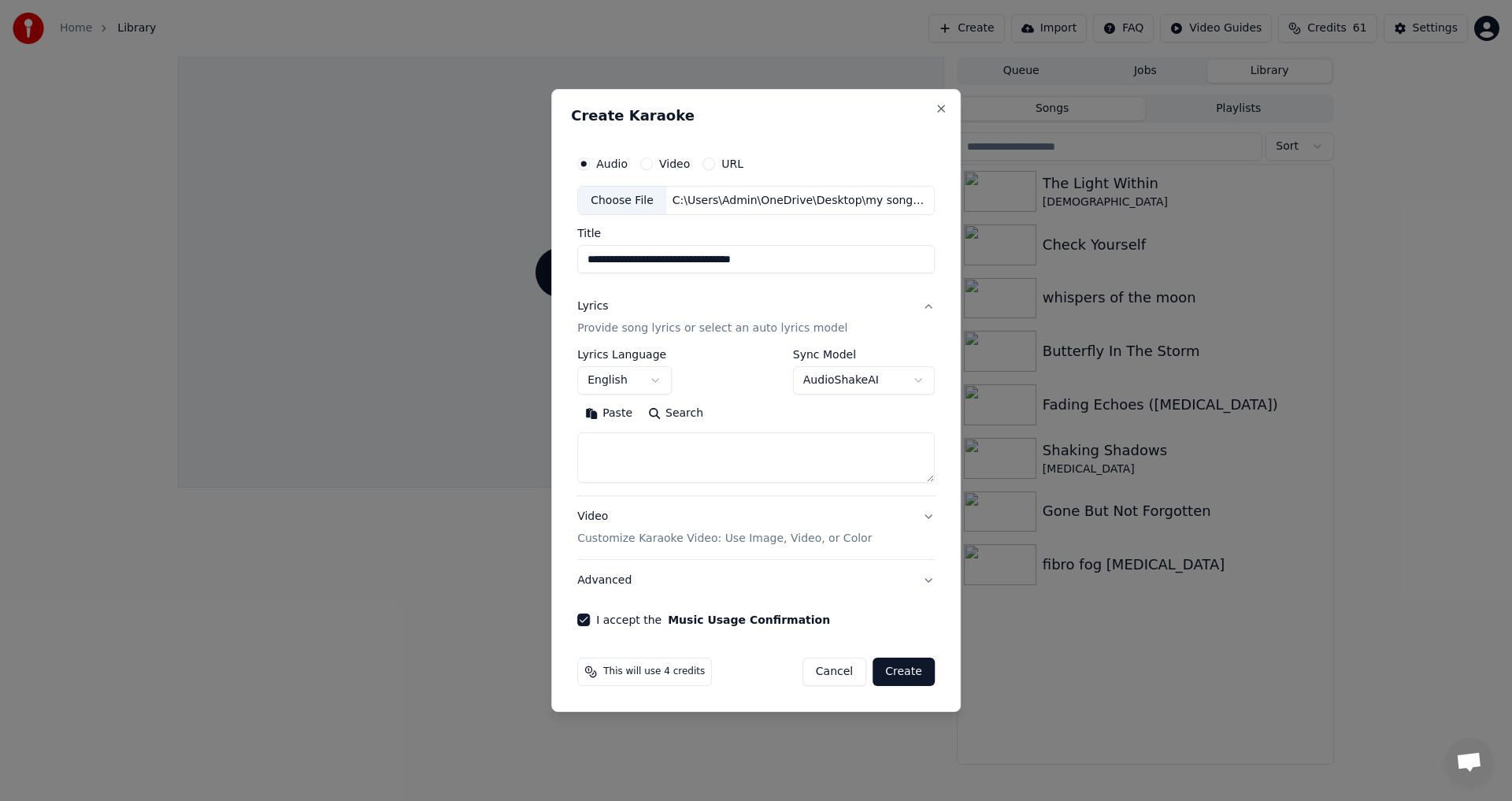
click at [617, 418] on button "Paste" at bounding box center [609, 414] width 63 height 25
click at [610, 589] on button "Advanced" at bounding box center [756, 581] width 357 height 41
type textarea "**********"
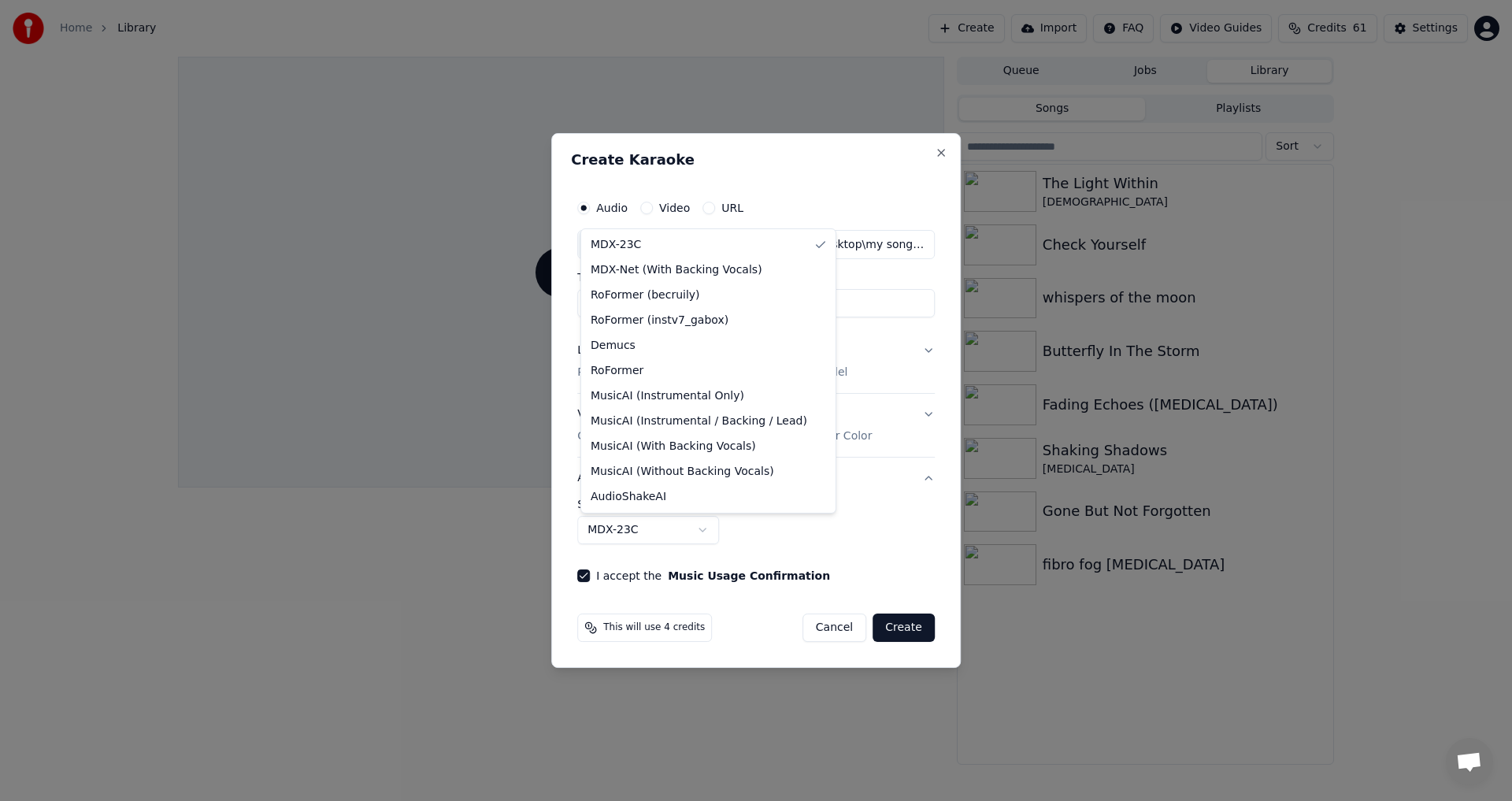
click at [624, 537] on body "**********" at bounding box center [756, 400] width 1512 height 801
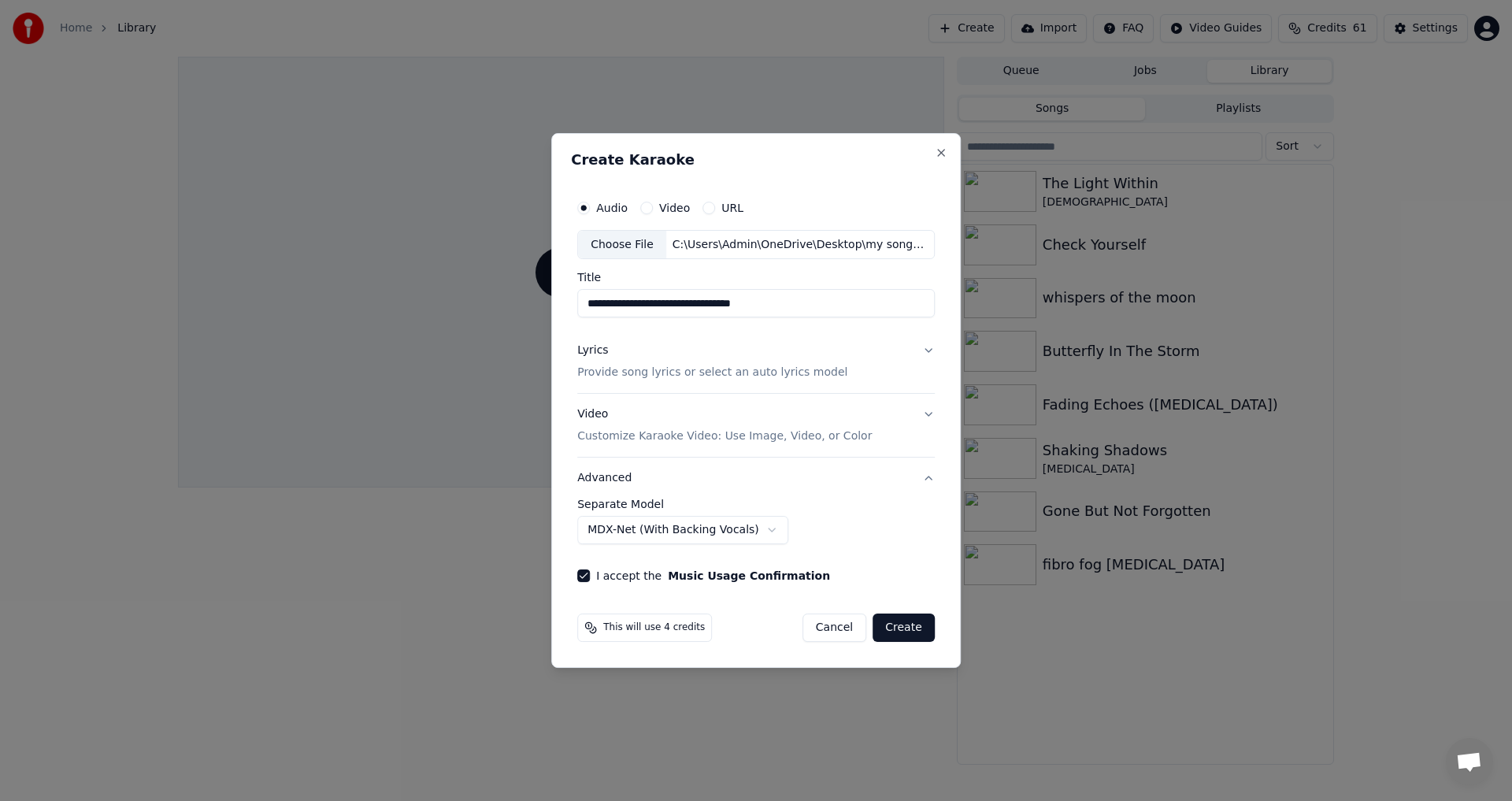
click at [668, 531] on body "**********" at bounding box center [756, 400] width 1512 height 801
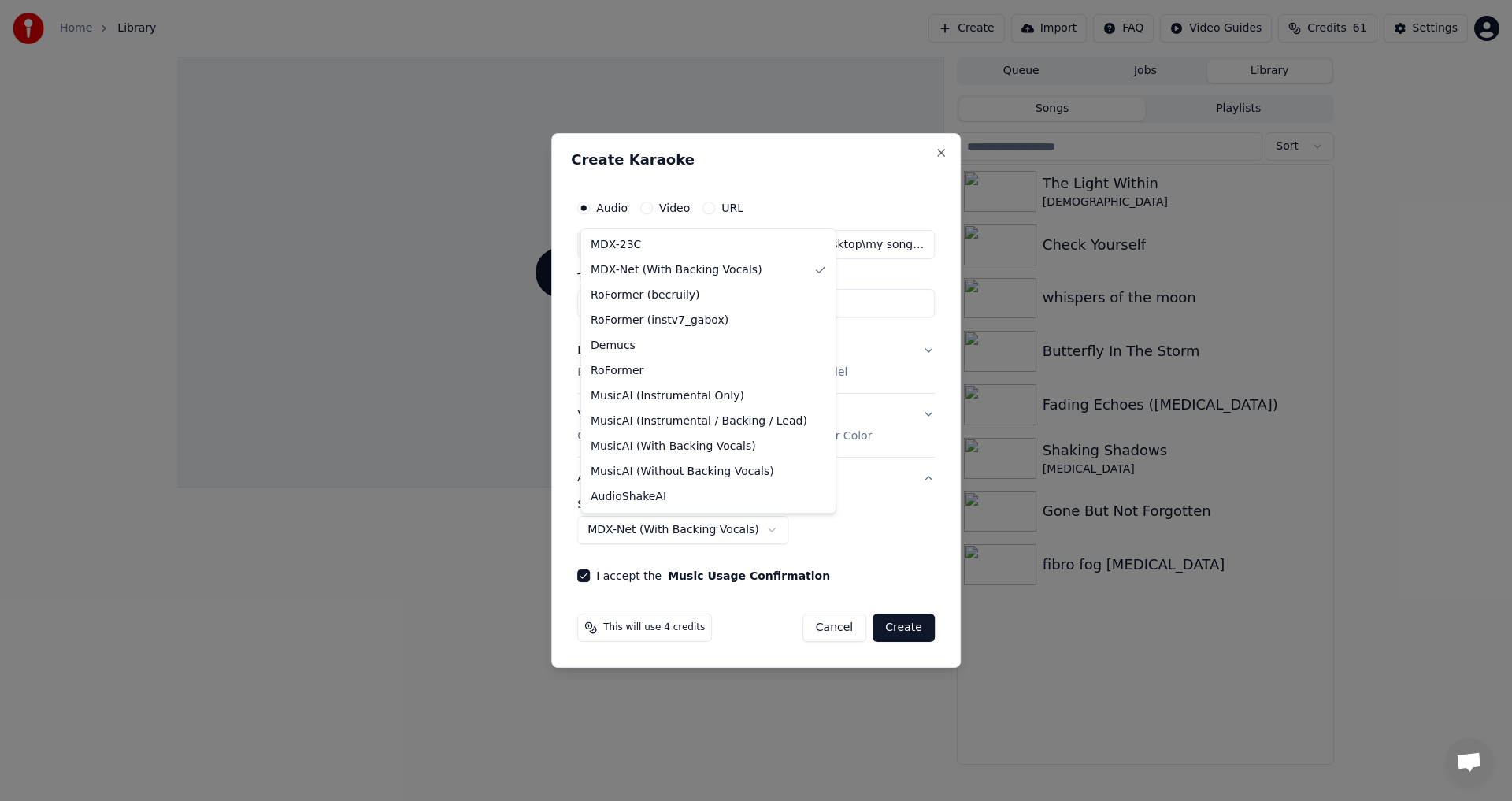
select select "**********"
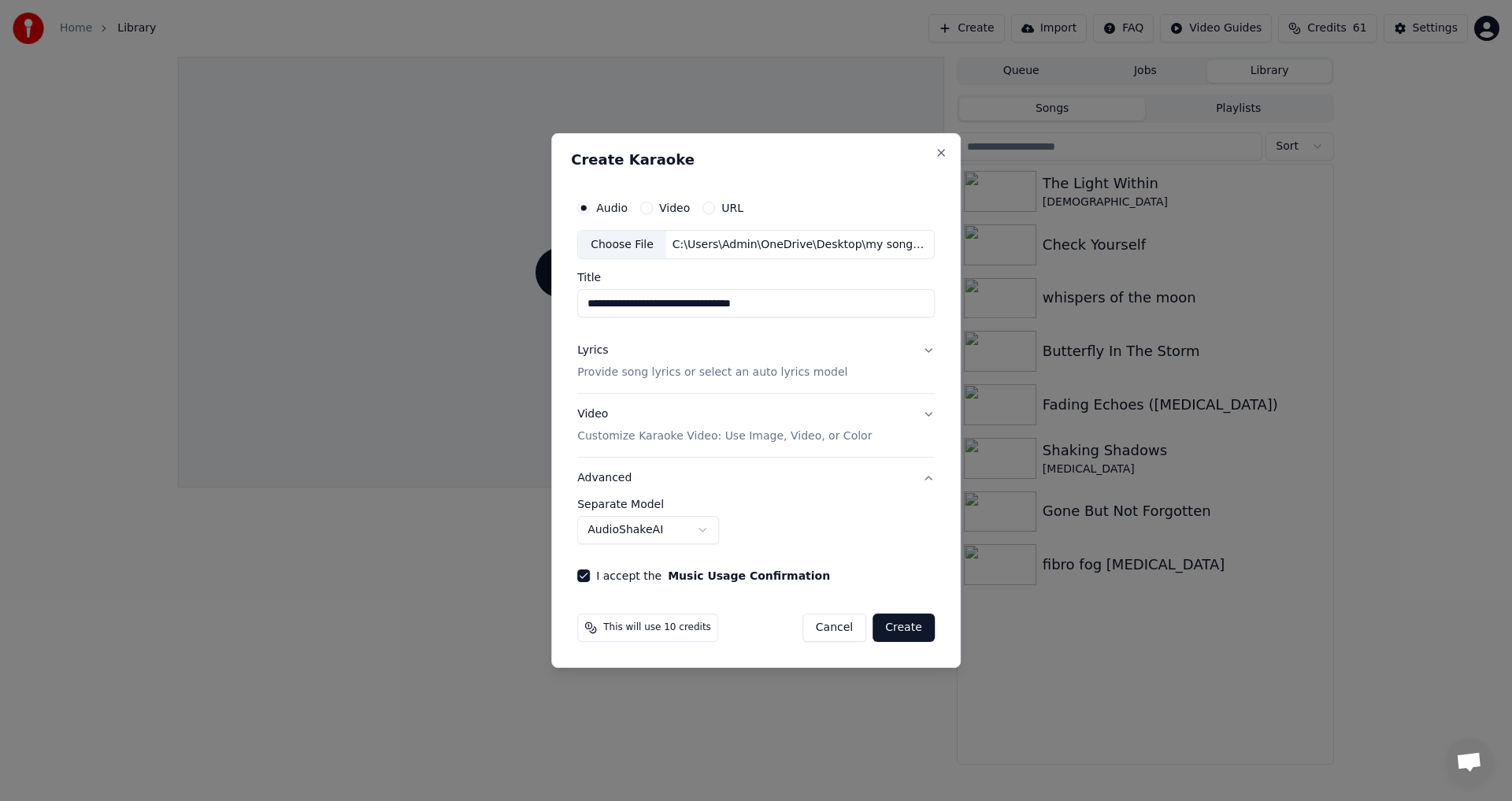
click at [890, 624] on button "Create" at bounding box center [904, 628] width 62 height 29
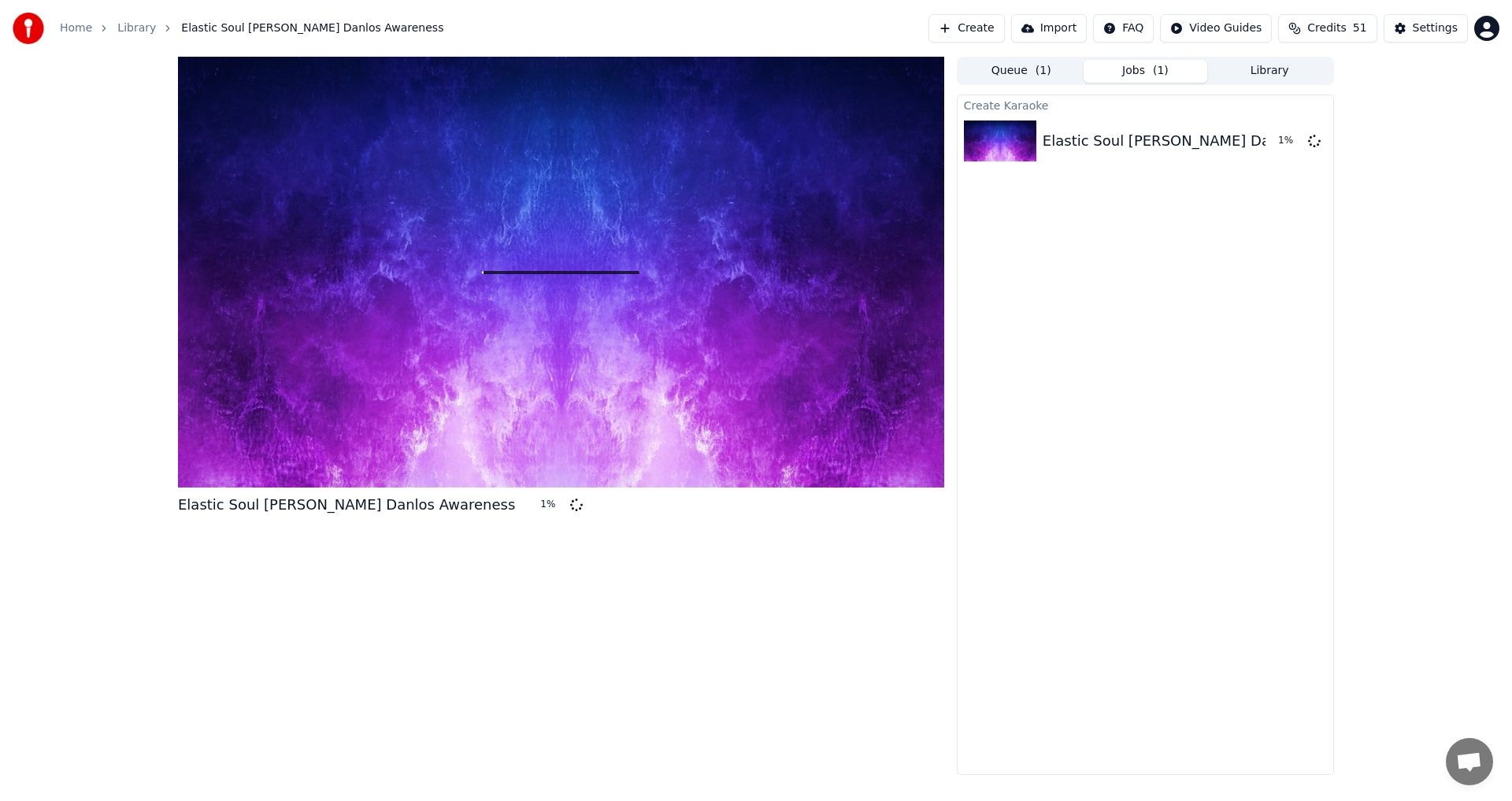
click at [1475, 748] on span "Open chat" at bounding box center [1469, 761] width 47 height 47
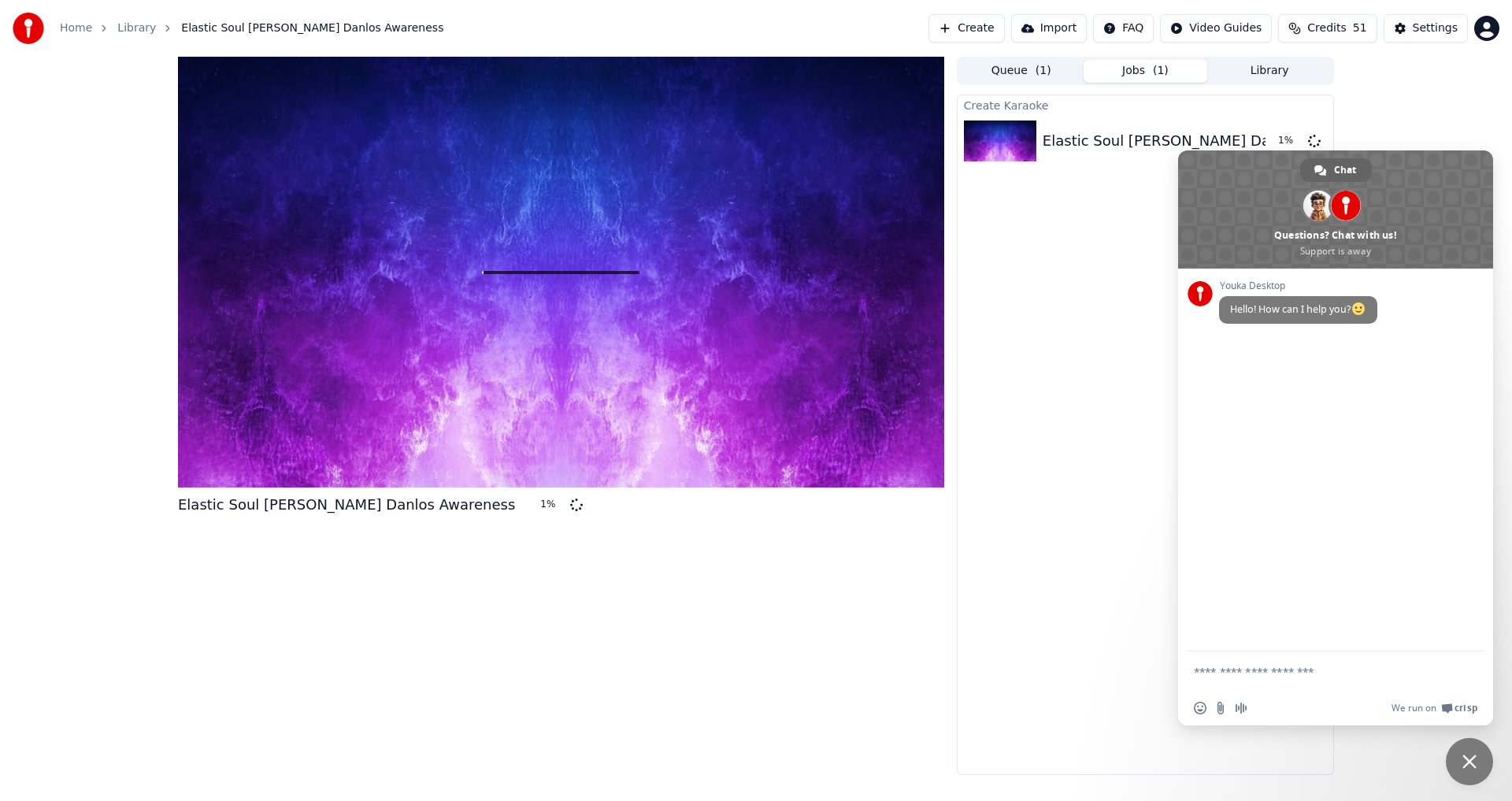
click at [1294, 669] on textarea "Compose your message..." at bounding box center [1318, 672] width 249 height 14
type textarea "**********"
